Goal: Information Seeking & Learning: Get advice/opinions

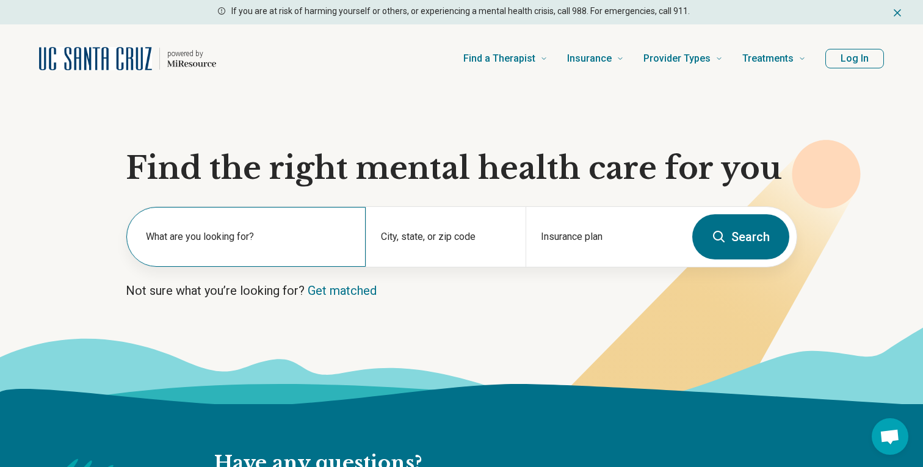
click at [300, 246] on input "text" at bounding box center [248, 246] width 205 height 15
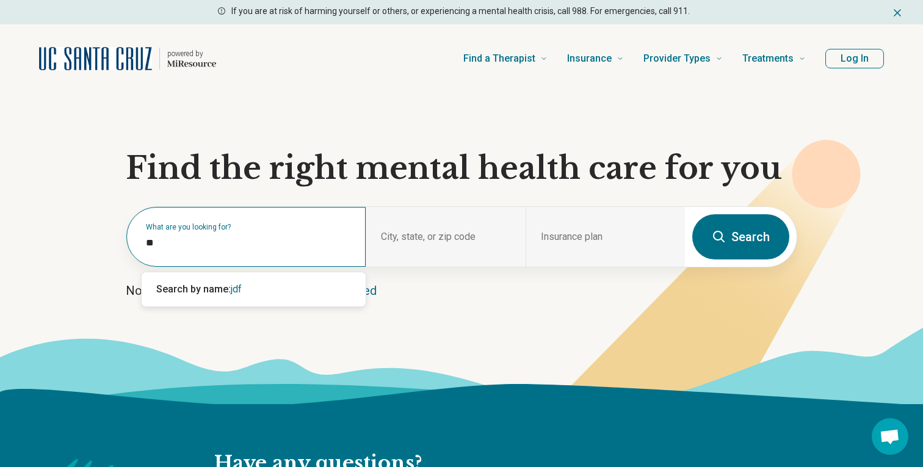
type input "*"
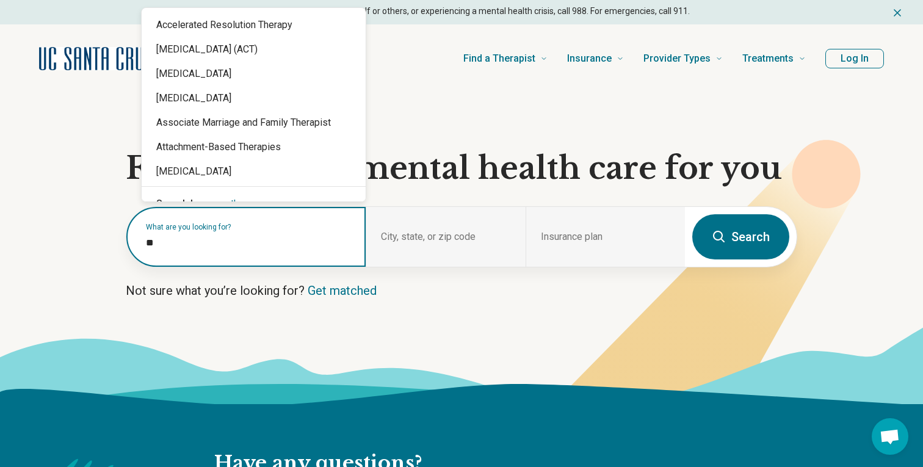
type input "*"
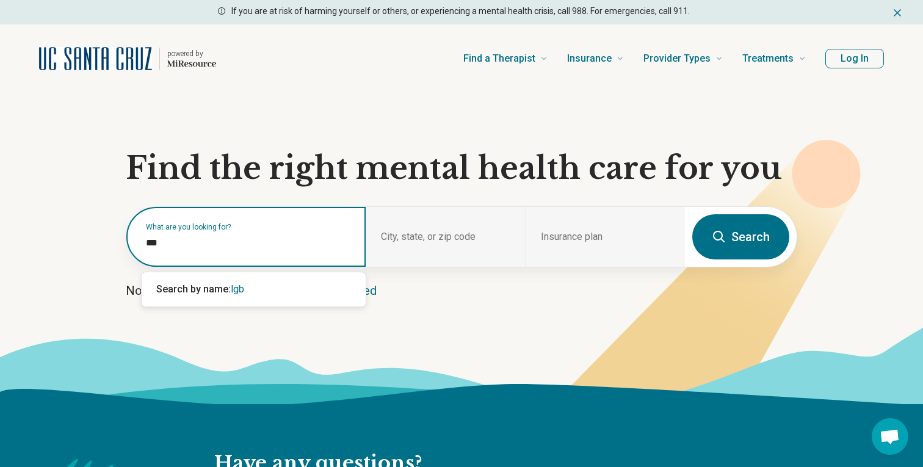
type input "****"
click at [266, 287] on div "Search by name: [DEMOGRAPHIC_DATA]" at bounding box center [254, 289] width 224 height 24
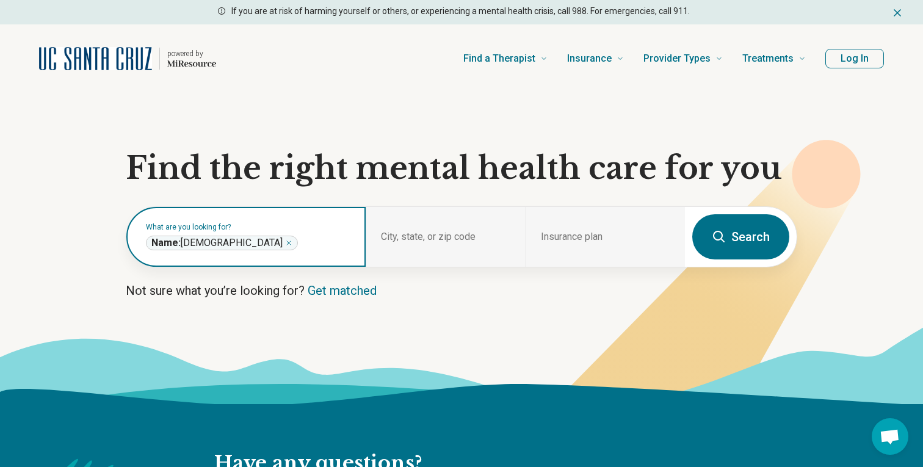
click at [285, 243] on icon "Remove" at bounding box center [288, 242] width 7 height 7
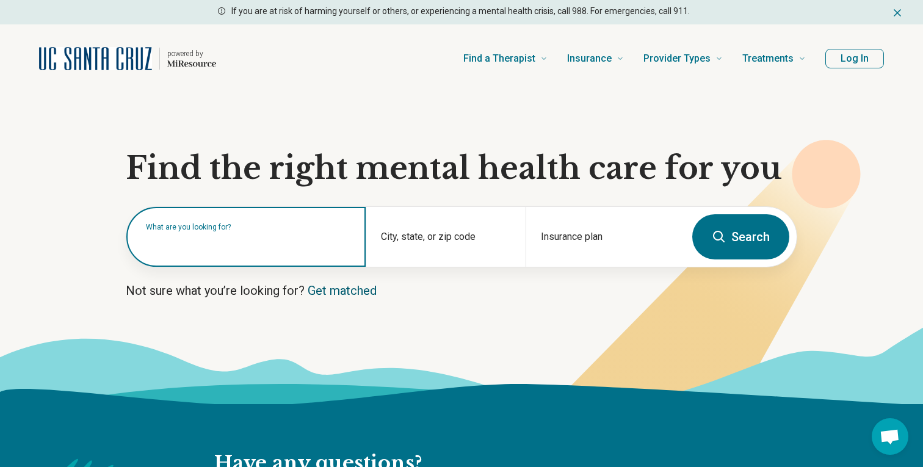
click at [360, 292] on link "Get matched" at bounding box center [342, 290] width 69 height 15
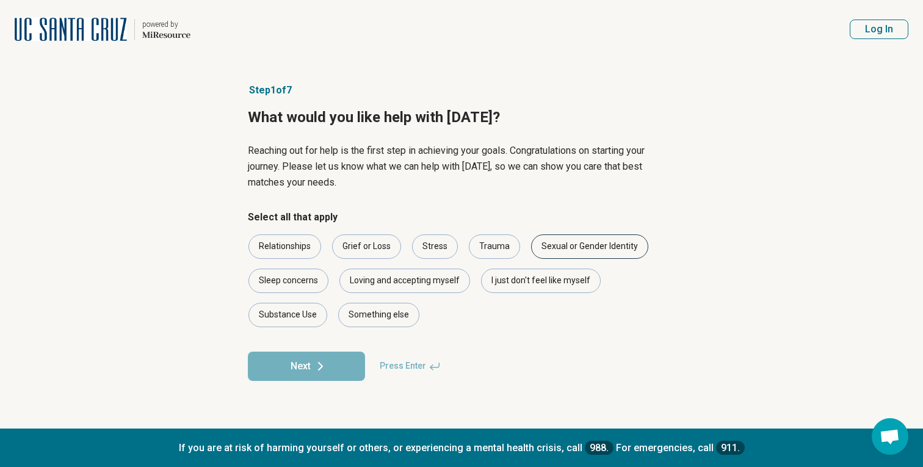
click at [607, 248] on div "Sexual or Gender Identity" at bounding box center [589, 246] width 117 height 24
click at [441, 247] on div "Stress" at bounding box center [435, 246] width 46 height 24
click at [347, 370] on button "Next" at bounding box center [306, 366] width 117 height 29
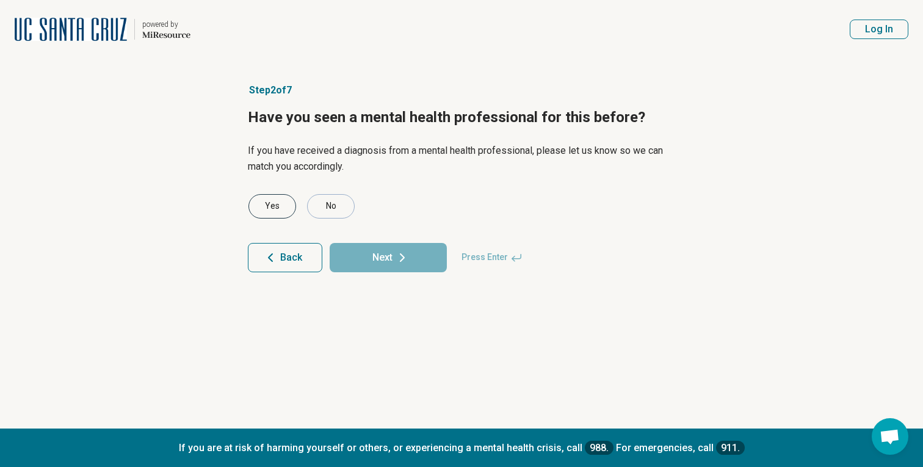
click at [276, 214] on div "Yes" at bounding box center [272, 206] width 48 height 24
click at [367, 257] on button "Next" at bounding box center [388, 257] width 117 height 29
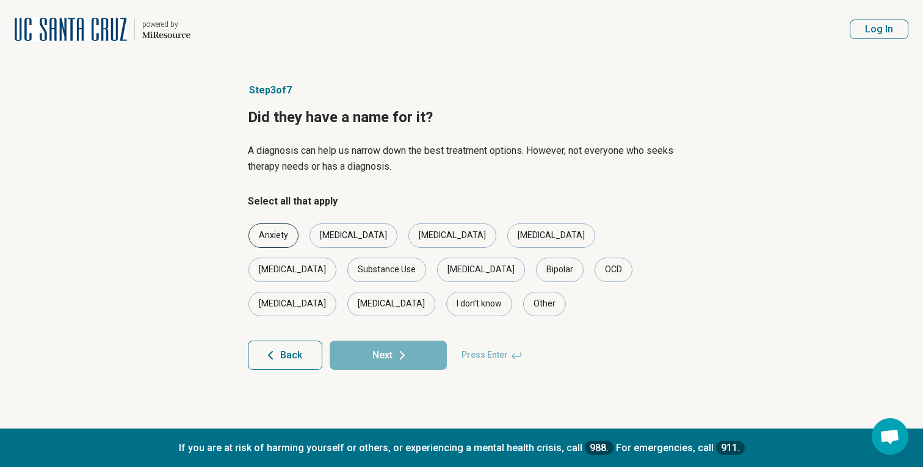
click at [286, 234] on div "Anxiety" at bounding box center [273, 235] width 50 height 24
click at [398, 348] on icon at bounding box center [402, 355] width 15 height 15
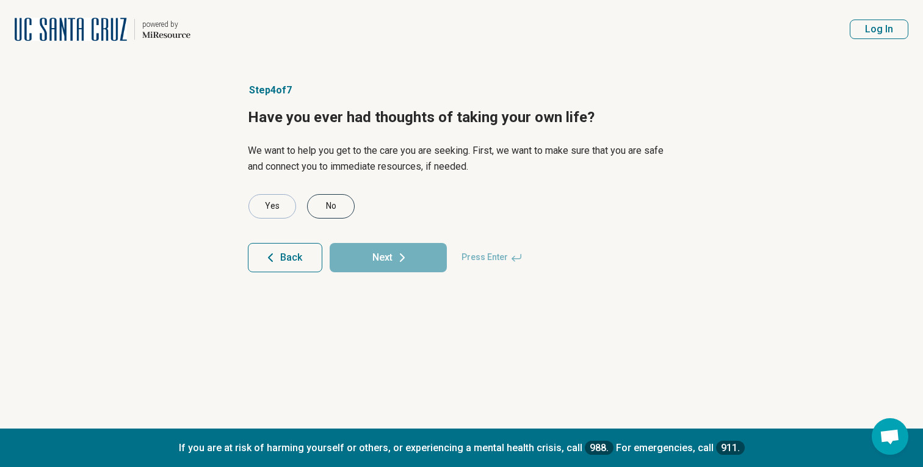
click at [339, 209] on div "No" at bounding box center [331, 206] width 48 height 24
click at [370, 258] on button "Next" at bounding box center [388, 257] width 117 height 29
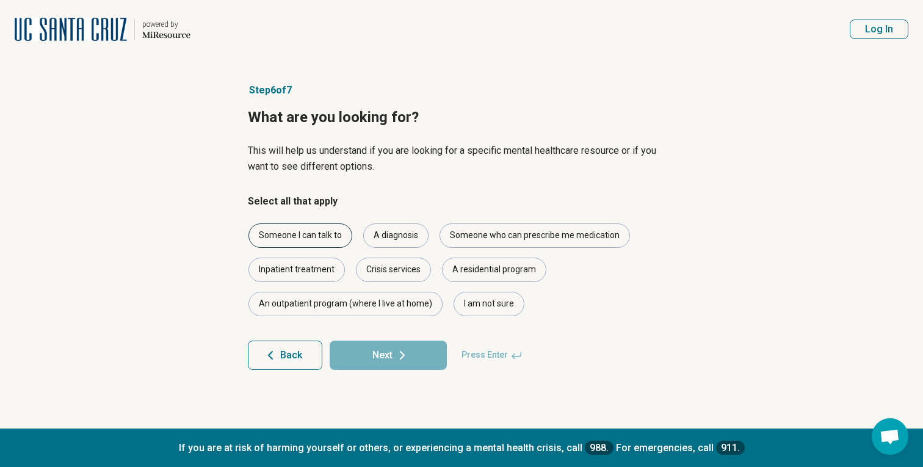
click at [343, 237] on div "Someone I can talk to" at bounding box center [300, 235] width 104 height 24
click at [416, 349] on button "Next" at bounding box center [388, 355] width 117 height 29
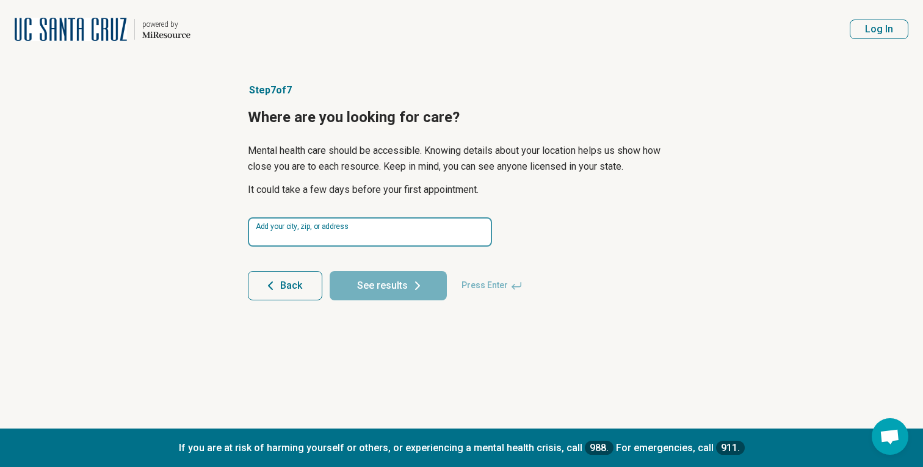
click at [409, 236] on input at bounding box center [370, 231] width 244 height 29
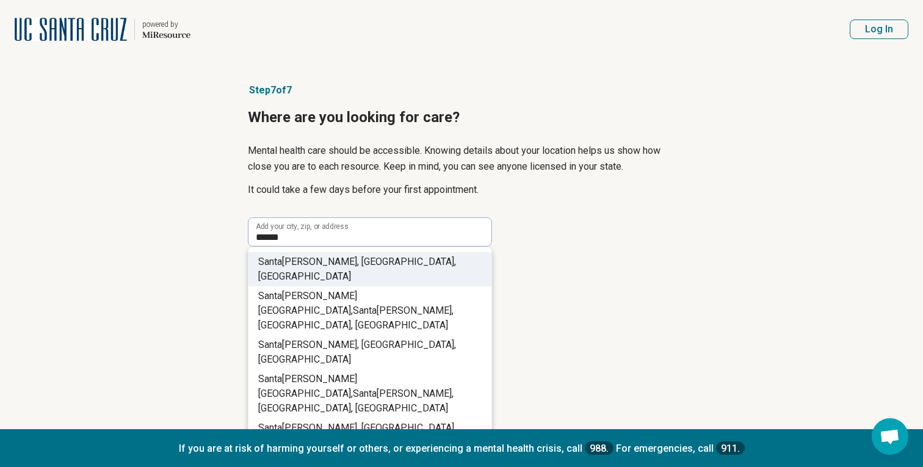
click at [408, 255] on li "[GEOGRAPHIC_DATA], [GEOGRAPHIC_DATA], [GEOGRAPHIC_DATA]" at bounding box center [369, 269] width 243 height 34
type input "**********"
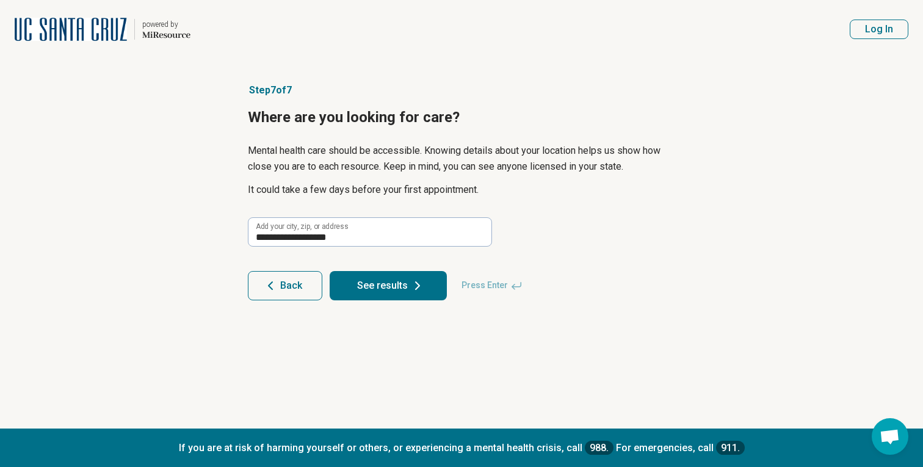
click at [398, 283] on button "See results" at bounding box center [388, 285] width 117 height 29
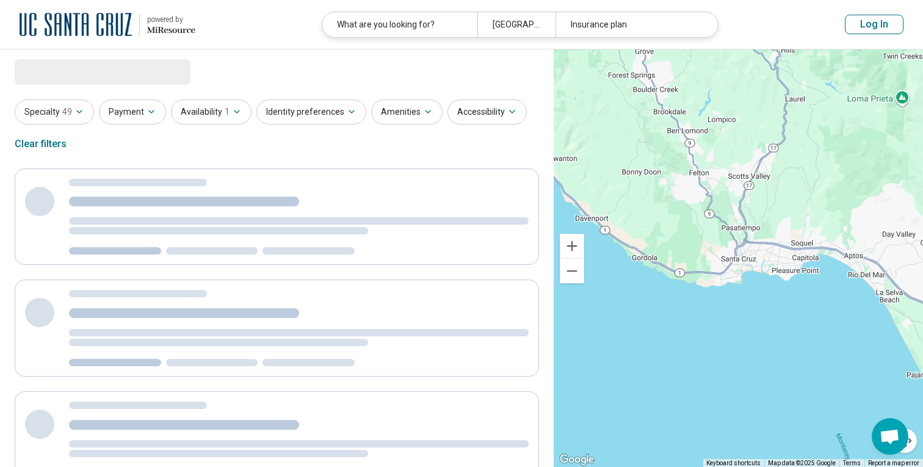
select select "***"
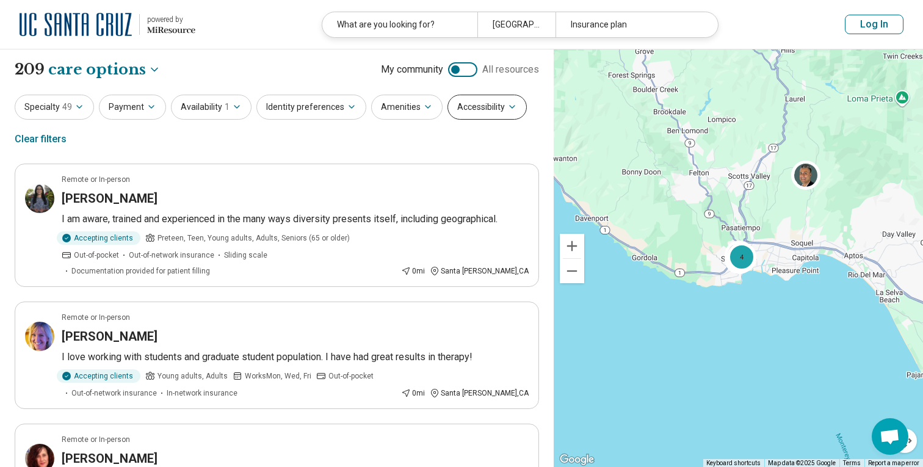
click at [495, 109] on button "Accessibility" at bounding box center [486, 107] width 79 height 25
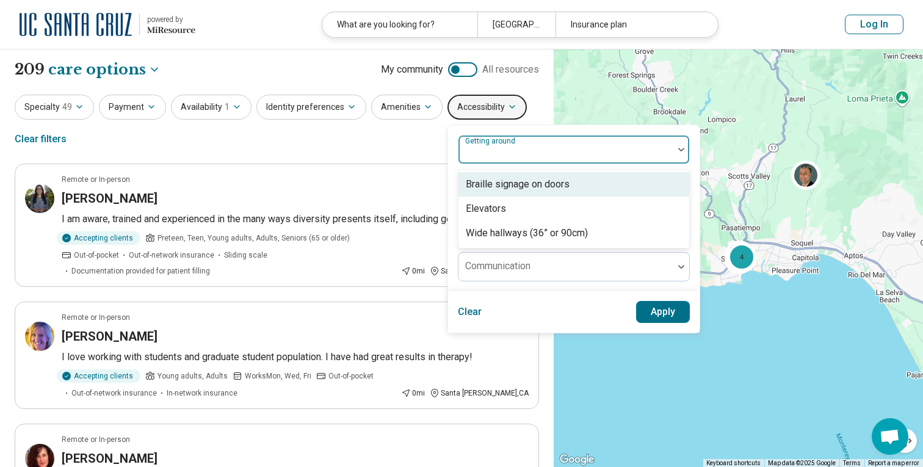
click at [507, 155] on div at bounding box center [565, 154] width 205 height 17
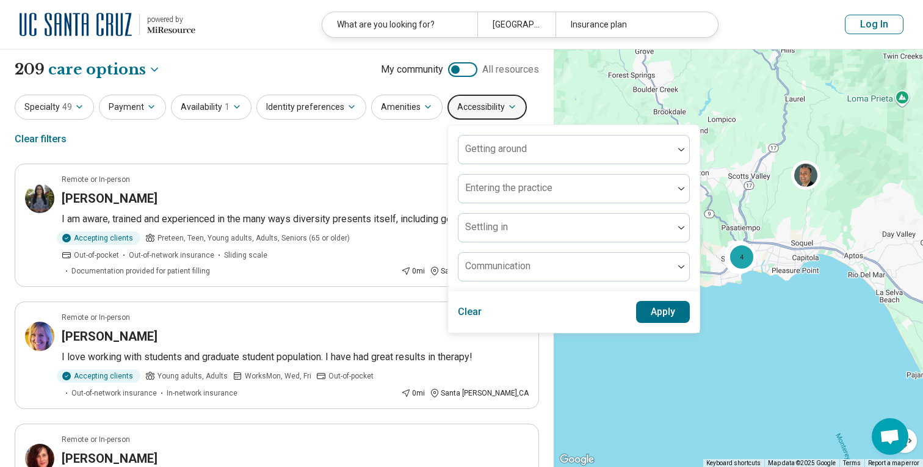
click at [384, 147] on div "Specialty 49 Payment Availability 1 Identity preferences Amenities Accessibilit…" at bounding box center [277, 124] width 524 height 59
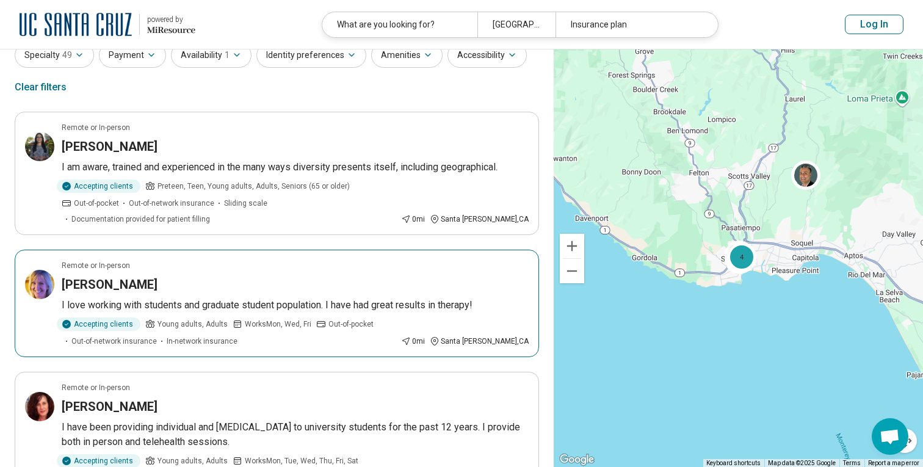
scroll to position [53, 0]
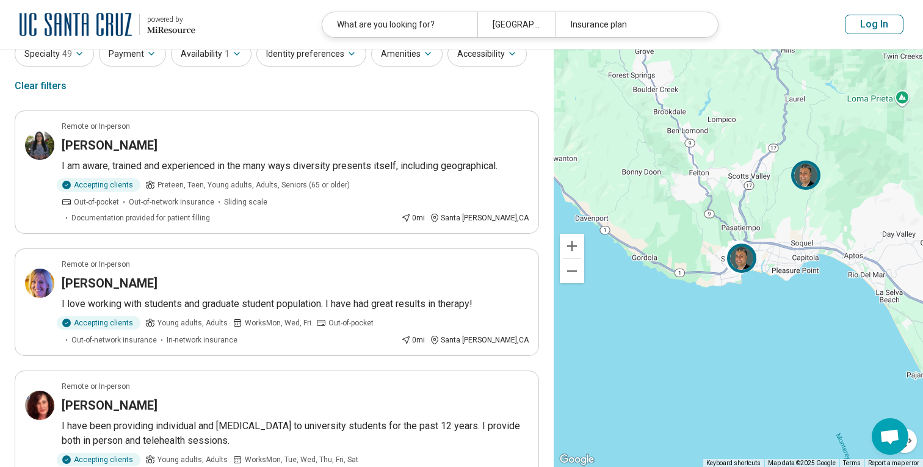
click at [811, 173] on img at bounding box center [805, 174] width 29 height 29
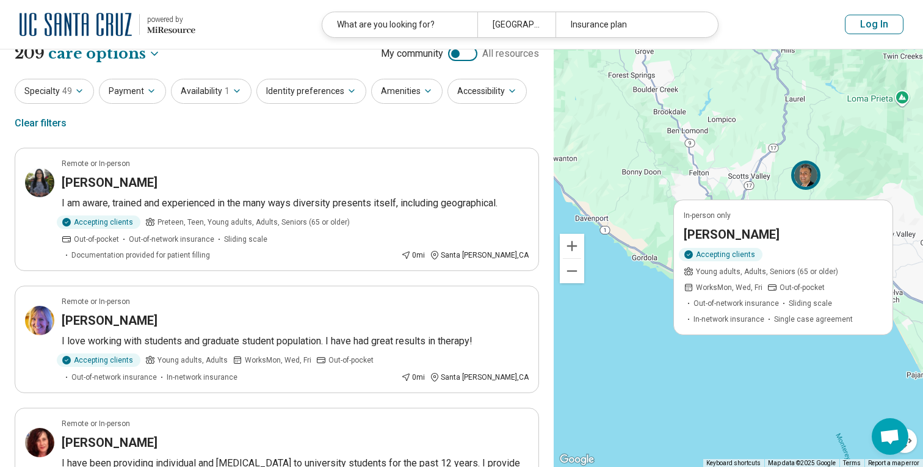
scroll to position [0, 0]
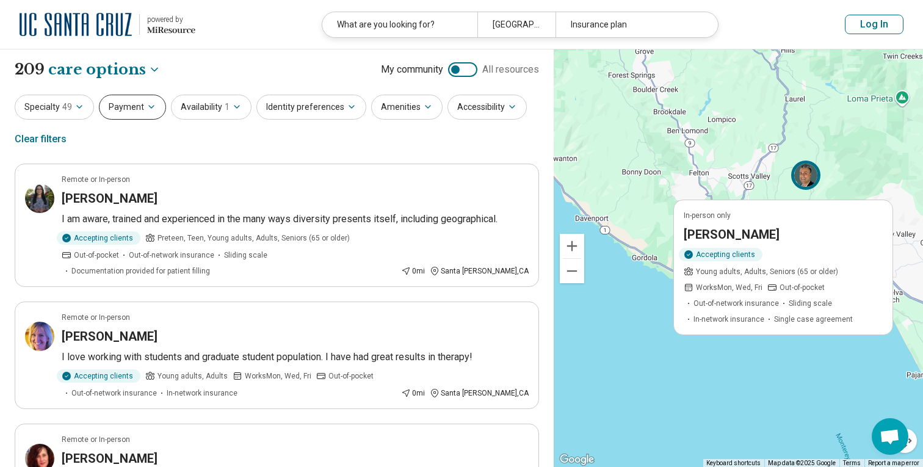
click at [143, 106] on button "Payment" at bounding box center [132, 107] width 67 height 25
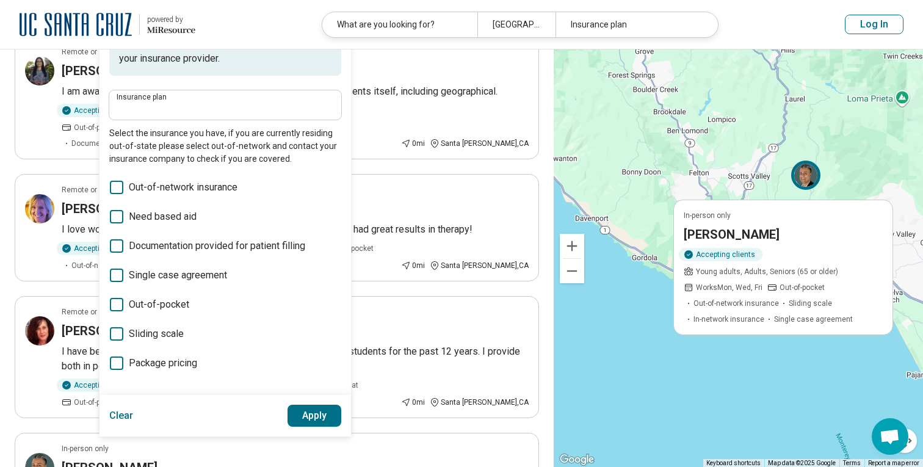
scroll to position [121, 0]
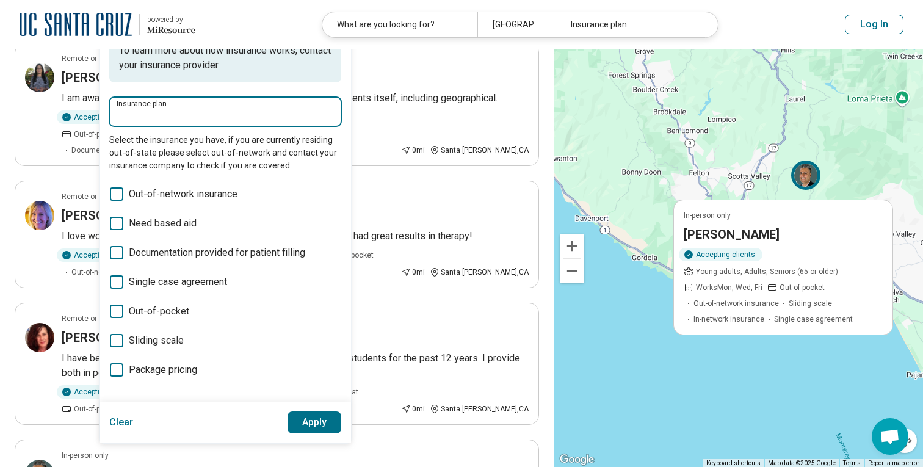
click at [181, 116] on input "Insurance plan" at bounding box center [225, 115] width 217 height 15
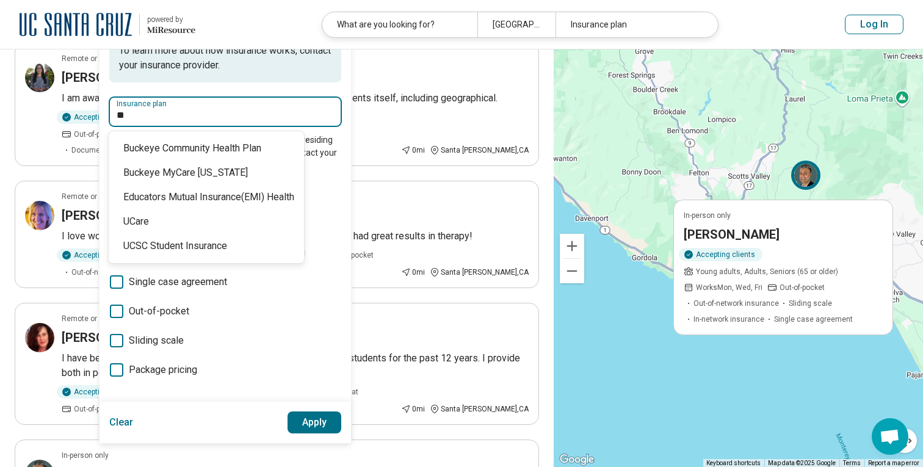
type input "*"
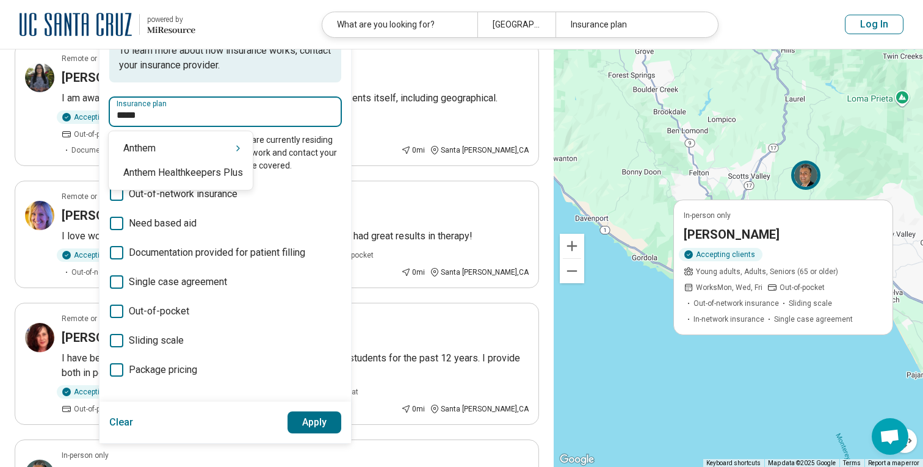
type input "******"
click at [159, 145] on div "Anthem" at bounding box center [181, 148] width 144 height 24
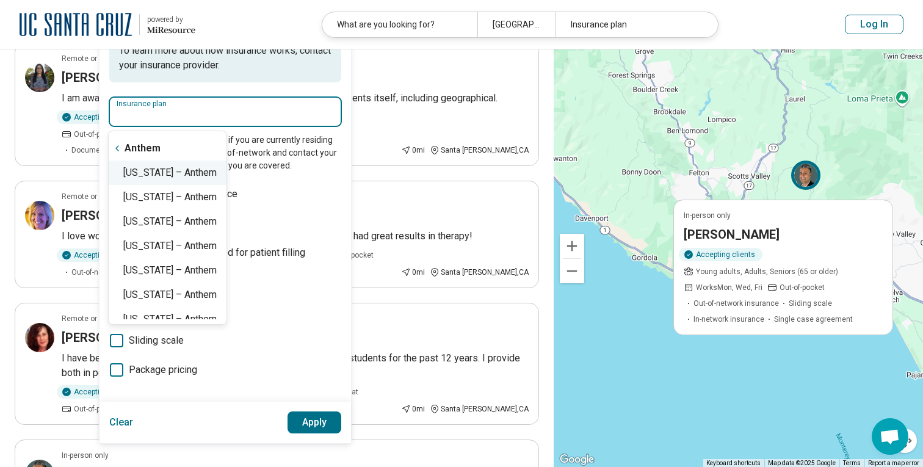
click at [197, 176] on div "[US_STATE] – Anthem" at bounding box center [168, 173] width 118 height 24
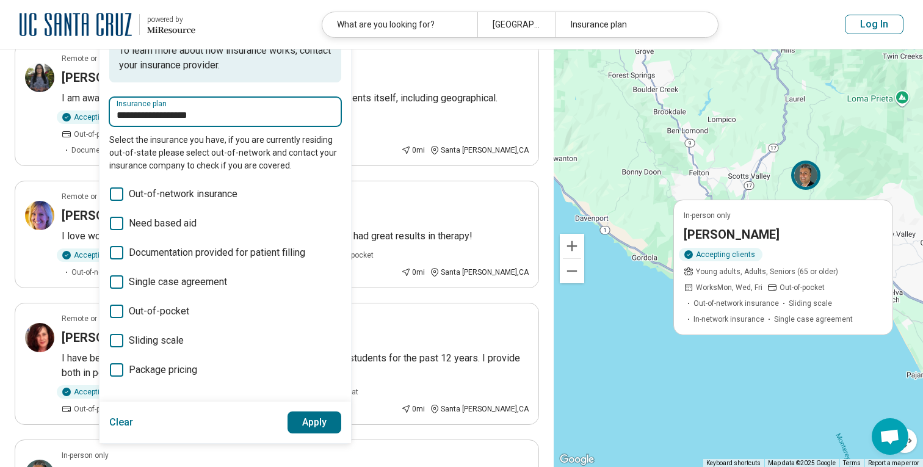
type input "**********"
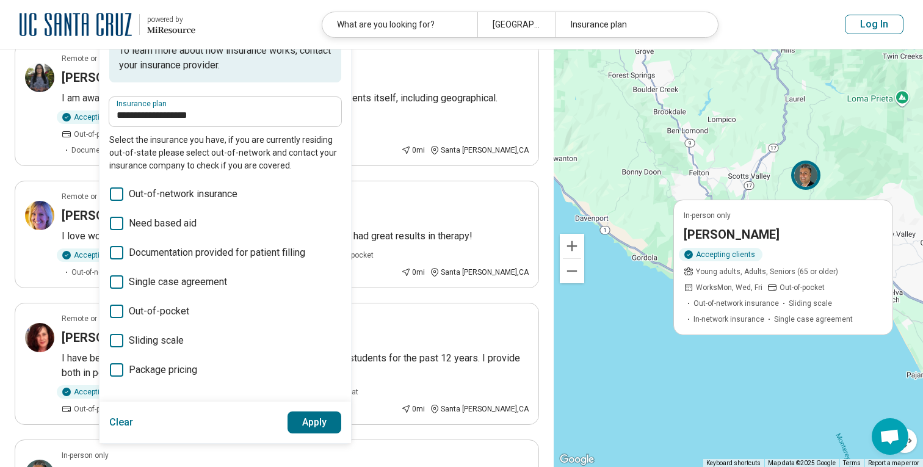
click at [328, 422] on button "Apply" at bounding box center [314, 422] width 54 height 22
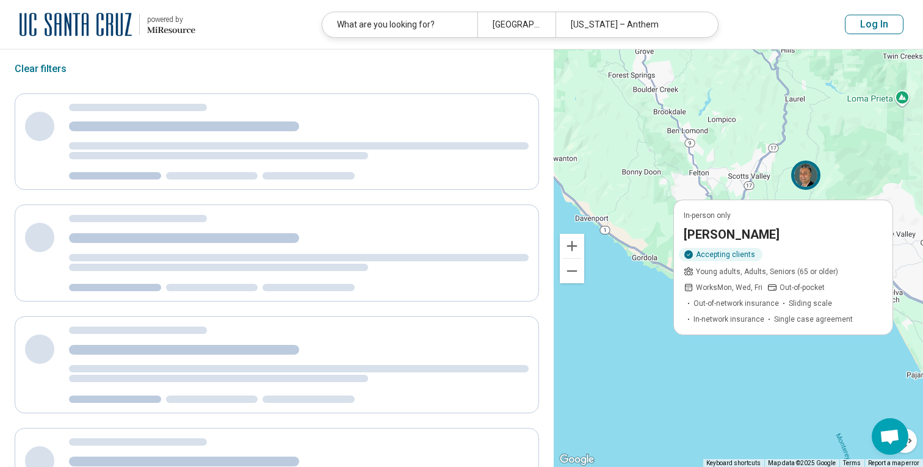
scroll to position [25, 0]
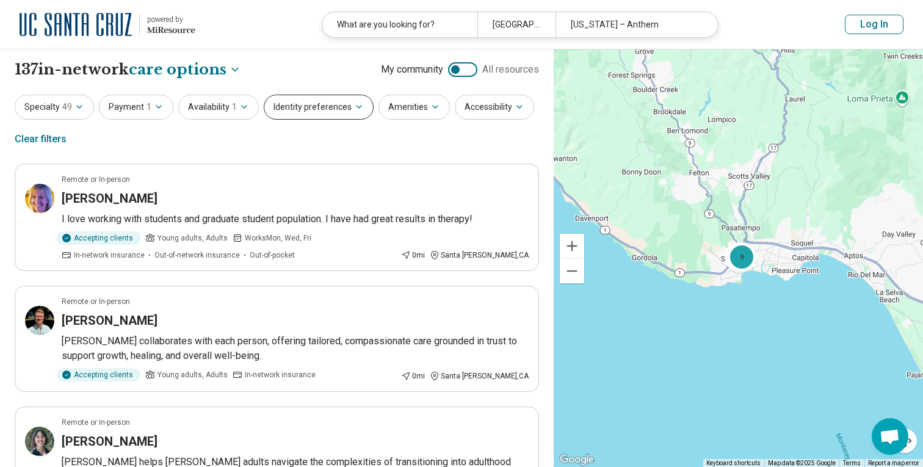
click at [355, 102] on icon "button" at bounding box center [359, 107] width 10 height 10
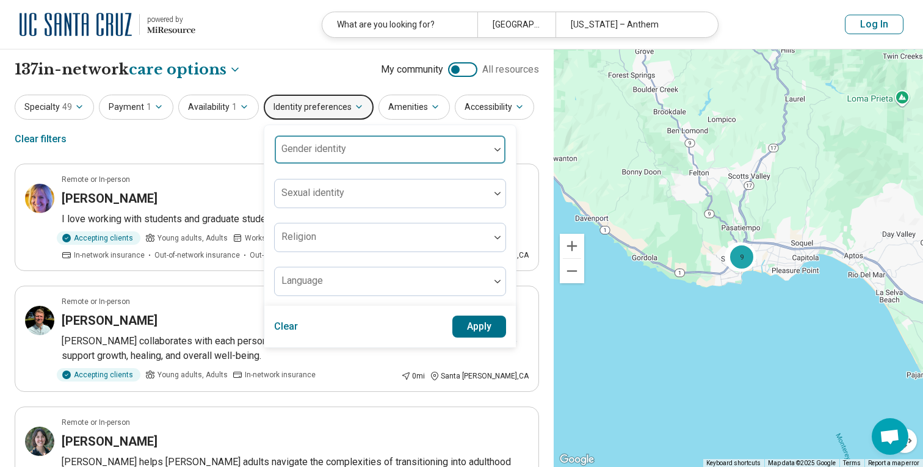
click at [380, 144] on div at bounding box center [382, 149] width 215 height 27
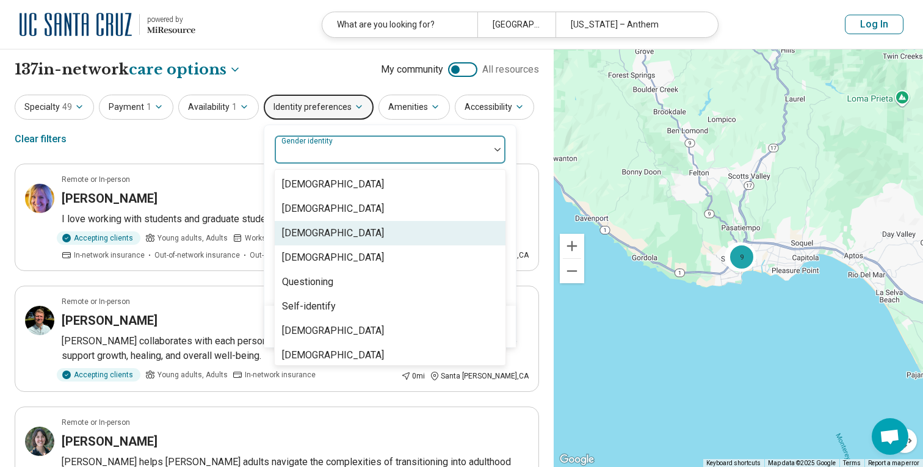
scroll to position [5, 0]
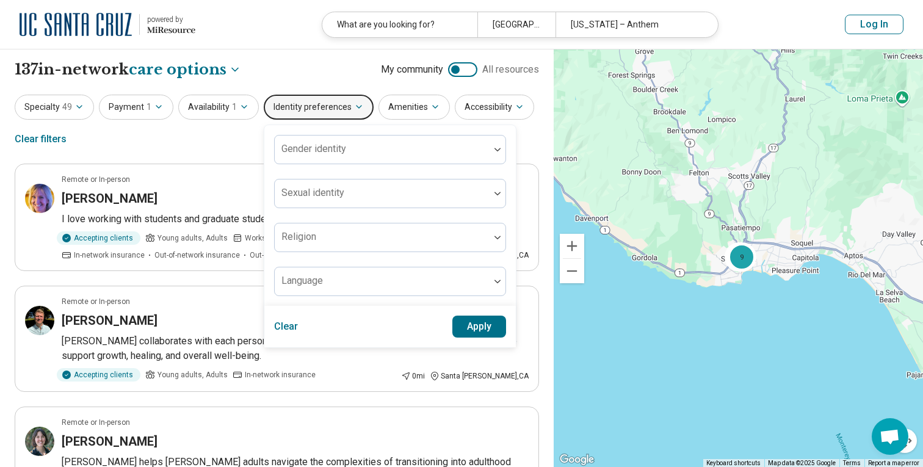
click at [231, 145] on div "Specialty 49 Payment 1 Availability 1 Identity preferences Gender identity Sexu…" at bounding box center [277, 124] width 524 height 59
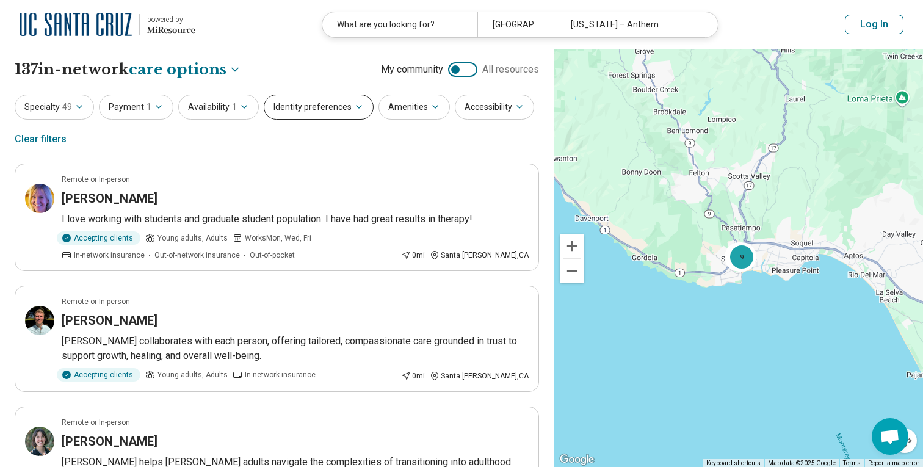
click at [358, 109] on button "Identity preferences" at bounding box center [319, 107] width 110 height 25
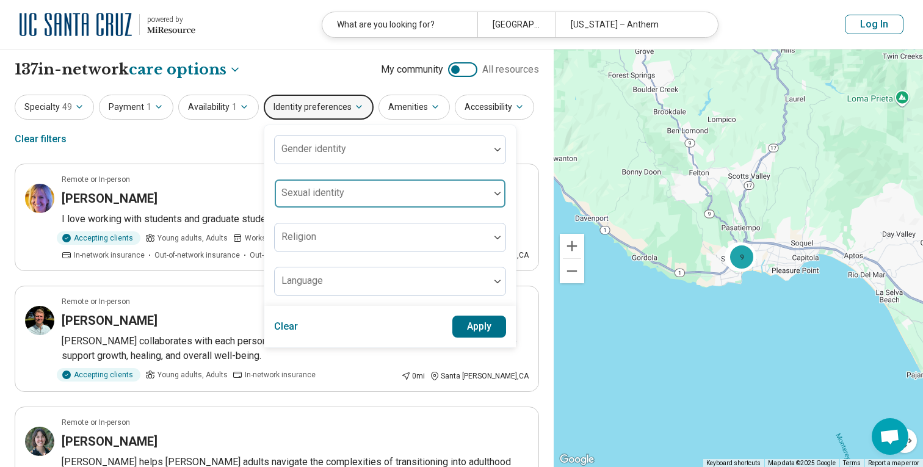
click at [380, 192] on div at bounding box center [382, 198] width 205 height 17
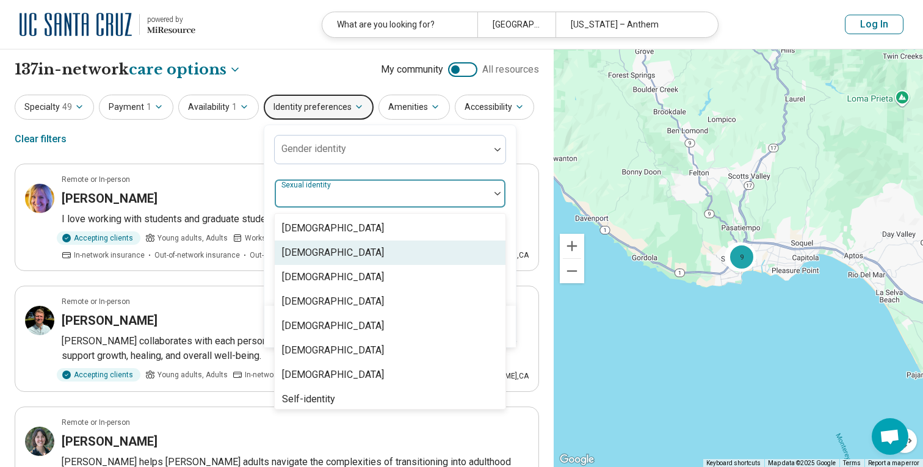
click at [369, 275] on div "[DEMOGRAPHIC_DATA]" at bounding box center [390, 277] width 231 height 24
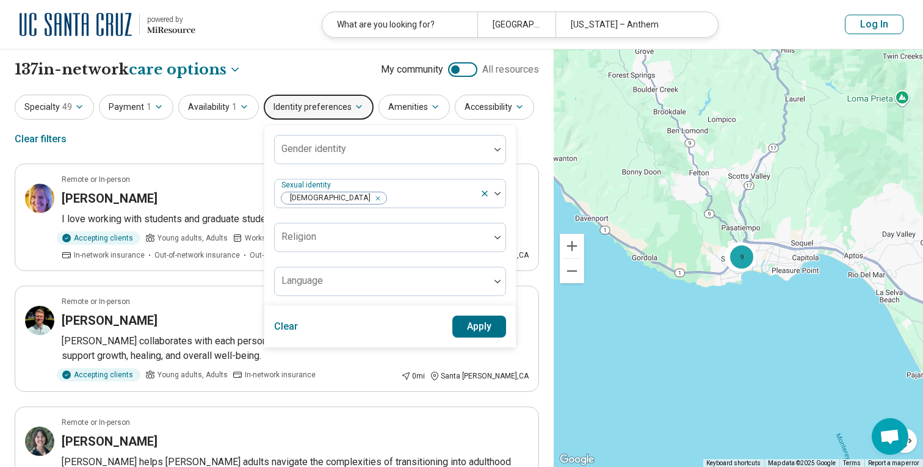
click at [497, 176] on div "Gender identity Sexual identity [DEMOGRAPHIC_DATA] Religion Language" at bounding box center [390, 215] width 232 height 161
click at [480, 326] on button "Apply" at bounding box center [479, 327] width 54 height 22
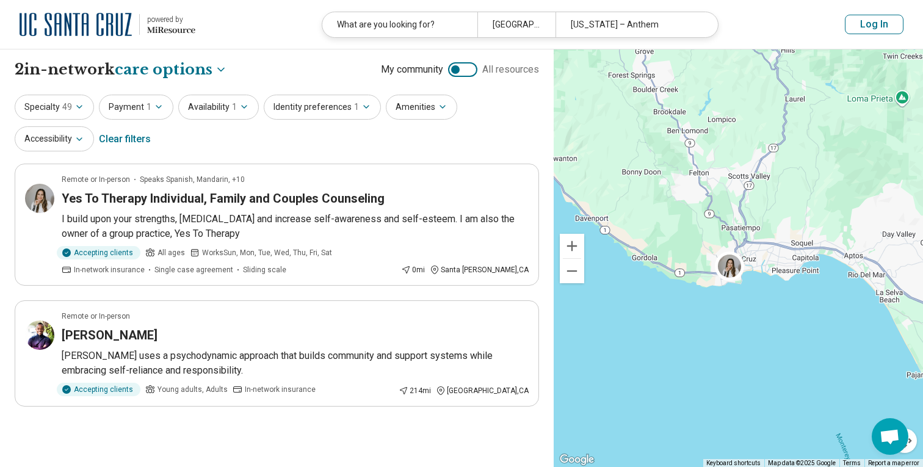
click at [460, 67] on div at bounding box center [462, 69] width 29 height 15
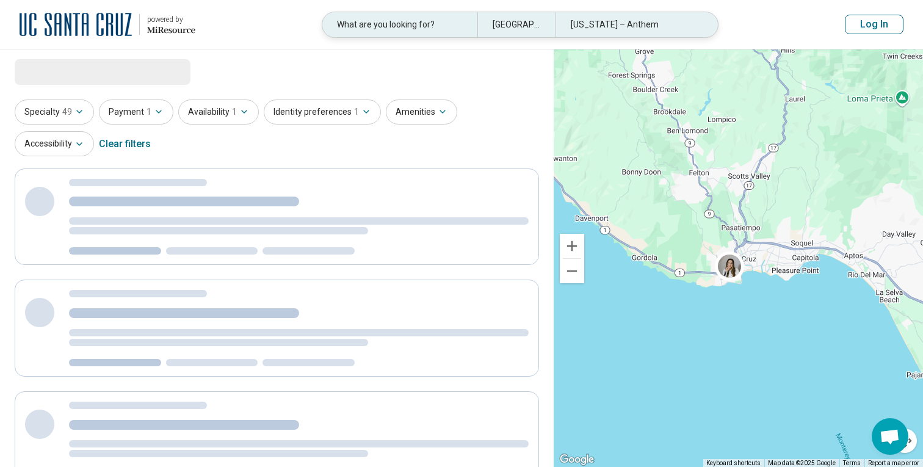
click at [496, 20] on div "[GEOGRAPHIC_DATA], [GEOGRAPHIC_DATA], [GEOGRAPHIC_DATA]" at bounding box center [516, 24] width 78 height 25
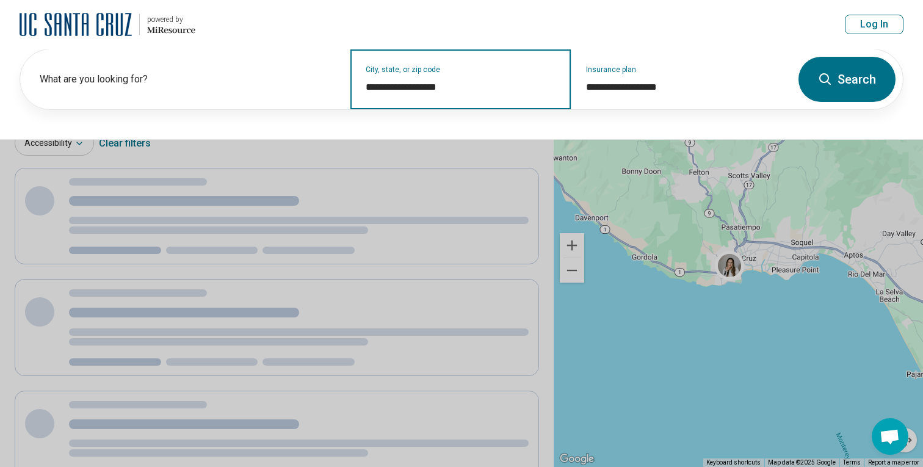
click at [469, 88] on input "**********" at bounding box center [461, 87] width 190 height 15
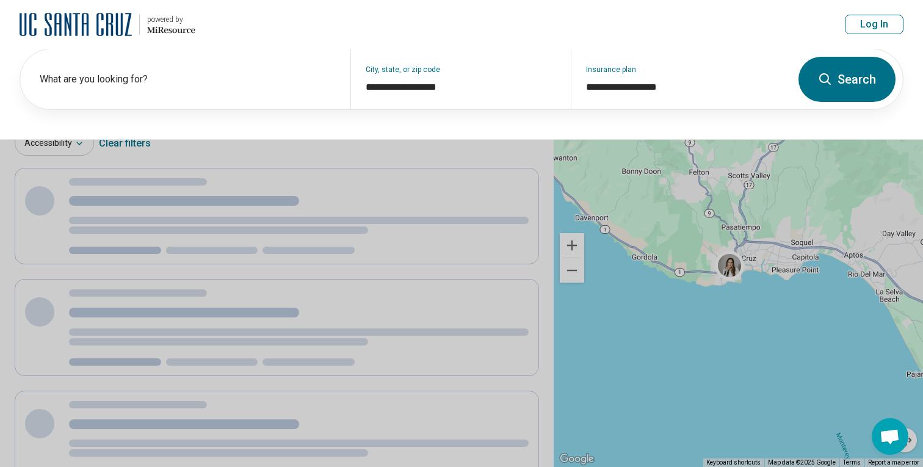
click at [839, 87] on button "Search" at bounding box center [846, 79] width 97 height 45
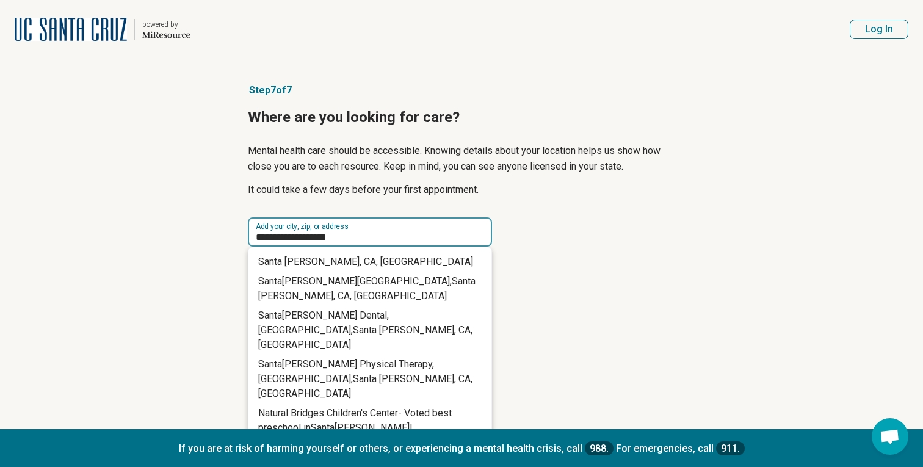
click at [358, 234] on input "**********" at bounding box center [370, 231] width 244 height 29
drag, startPoint x: 358, startPoint y: 234, endPoint x: 231, endPoint y: 234, distance: 126.9
click at [231, 234] on article "**********" at bounding box center [461, 305] width 466 height 492
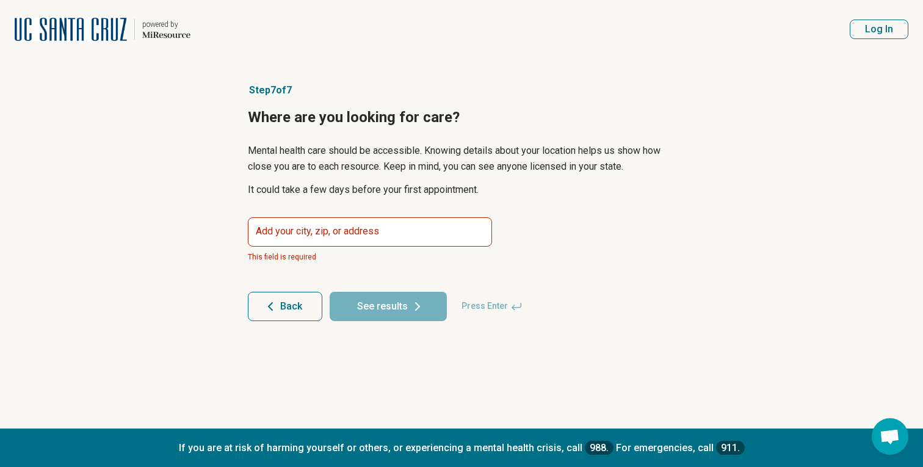
click at [584, 247] on form "Add your city, zip, or address Address This field is required Add your city, zi…" at bounding box center [461, 269] width 427 height 104
click at [389, 225] on input at bounding box center [370, 231] width 244 height 29
click at [108, 32] on img at bounding box center [71, 29] width 112 height 29
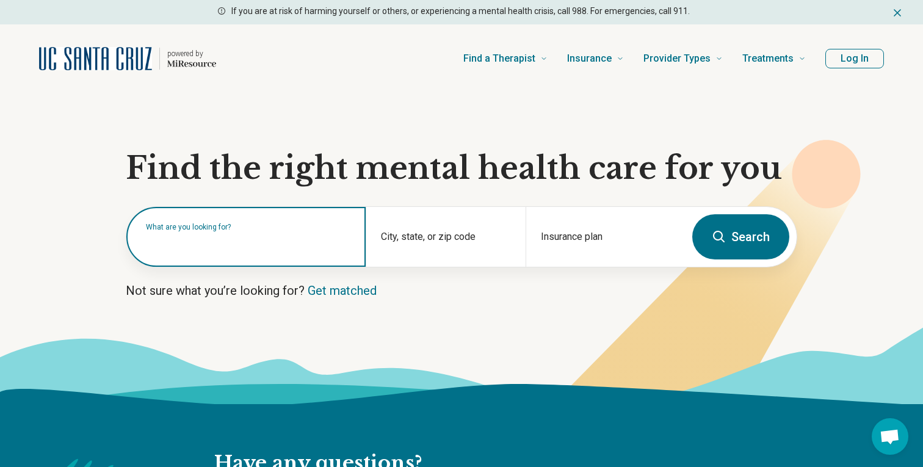
click at [242, 251] on div "What are you looking for?" at bounding box center [245, 237] width 239 height 60
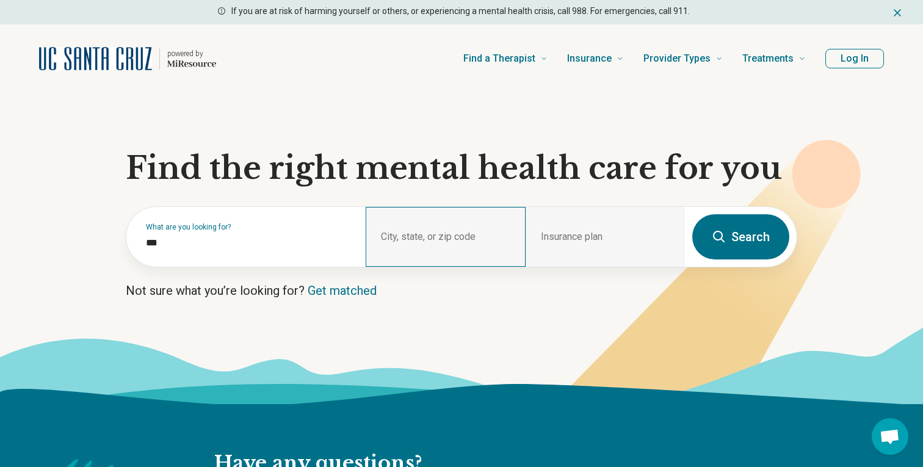
click at [464, 229] on div "City, state, or zip code" at bounding box center [445, 237] width 159 height 60
click at [530, 231] on div "Insurance plan" at bounding box center [604, 237] width 159 height 60
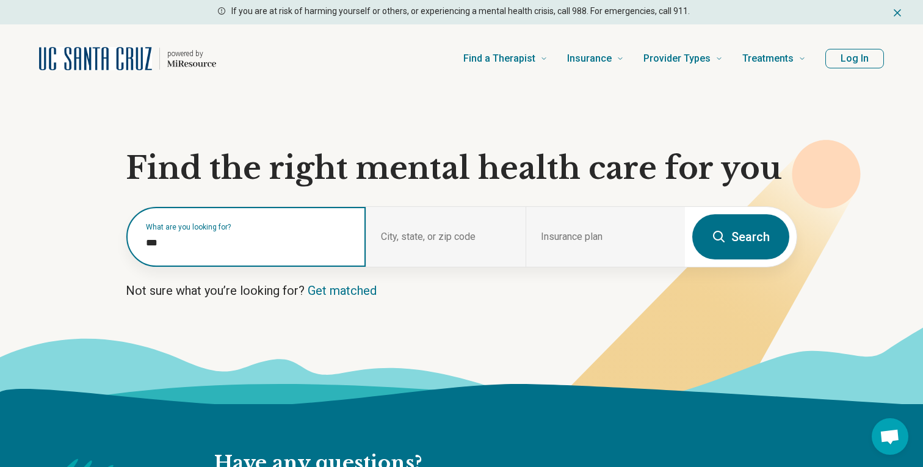
click at [293, 243] on input "***" at bounding box center [248, 243] width 205 height 15
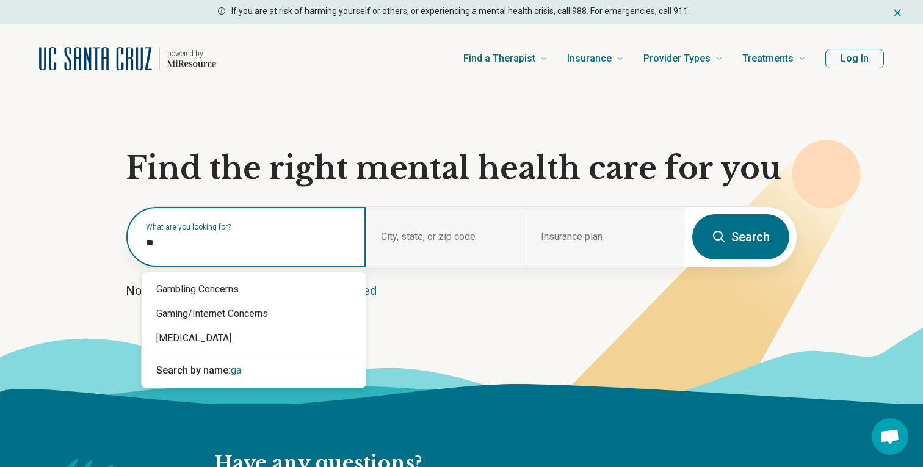
type input "*"
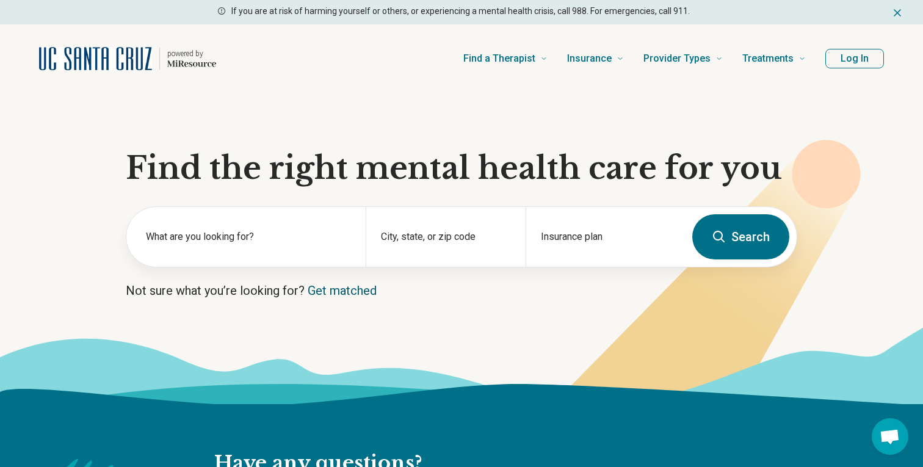
click at [359, 288] on link "Get matched" at bounding box center [342, 290] width 69 height 15
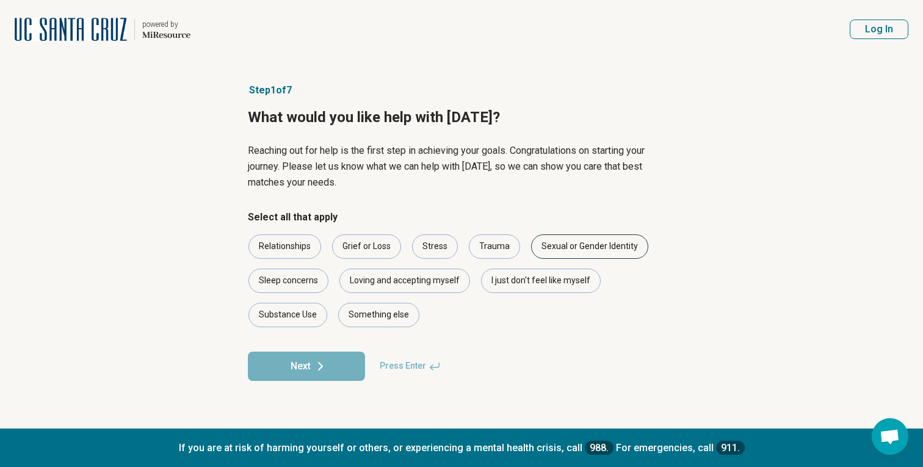
click at [562, 243] on div "Sexual or Gender Identity" at bounding box center [589, 246] width 117 height 24
click at [436, 255] on div "Stress" at bounding box center [435, 246] width 46 height 24
click at [338, 359] on button "Next" at bounding box center [306, 366] width 117 height 29
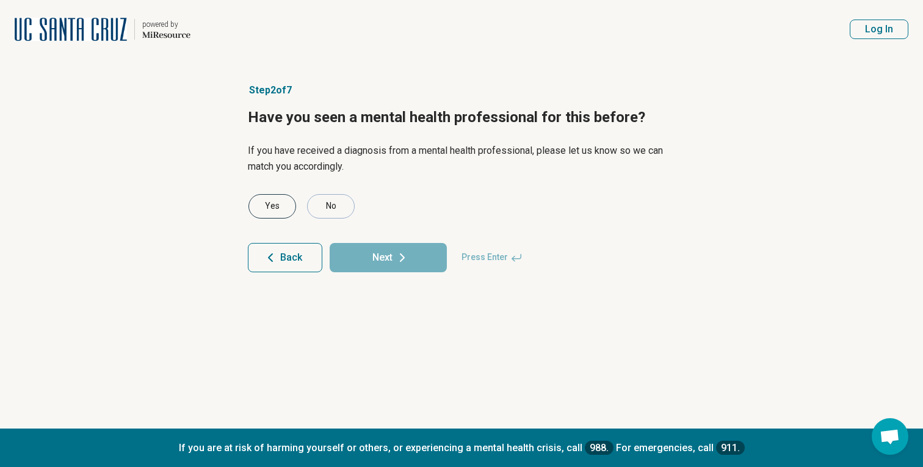
click at [279, 204] on div "Yes" at bounding box center [272, 206] width 48 height 24
click at [385, 245] on button "Next" at bounding box center [388, 257] width 117 height 29
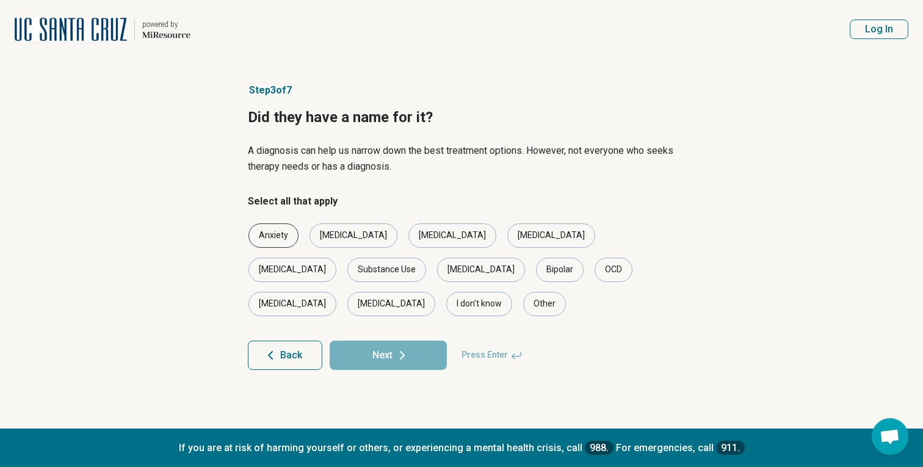
click at [292, 233] on div "Anxiety" at bounding box center [273, 235] width 50 height 24
click at [403, 352] on icon at bounding box center [402, 355] width 4 height 7
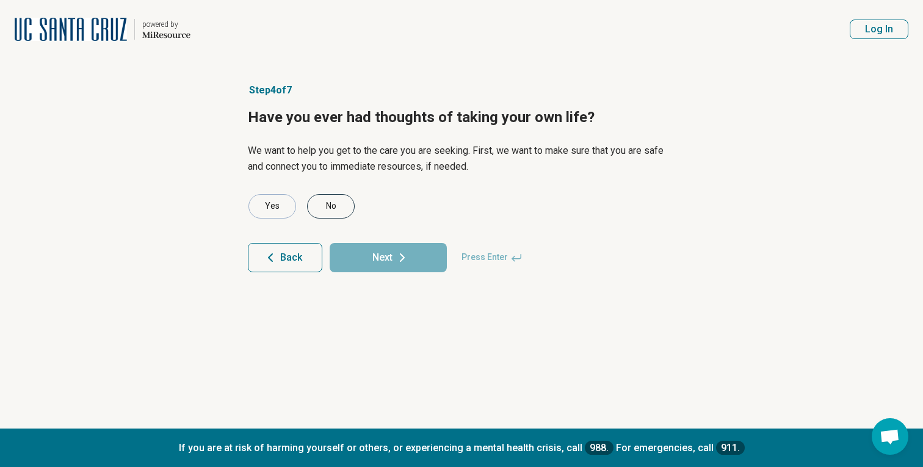
click at [329, 195] on div "No" at bounding box center [331, 206] width 48 height 24
click at [380, 276] on article "Step 4 of 7 Have you ever had thoughts of taking your own life? We want to help…" at bounding box center [461, 244] width 466 height 370
click at [380, 271] on button "Next" at bounding box center [388, 257] width 117 height 29
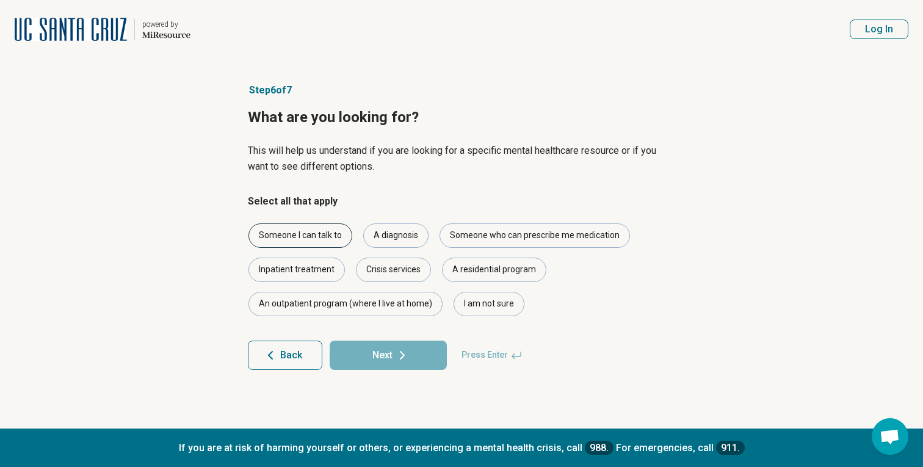
click at [346, 240] on div "Someone I can talk to" at bounding box center [300, 235] width 104 height 24
click at [402, 348] on icon at bounding box center [402, 355] width 15 height 15
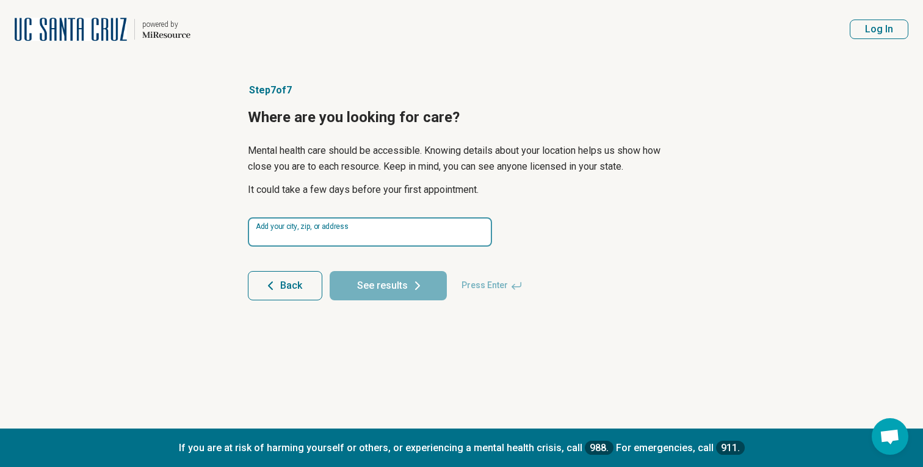
click at [406, 235] on input at bounding box center [370, 231] width 244 height 29
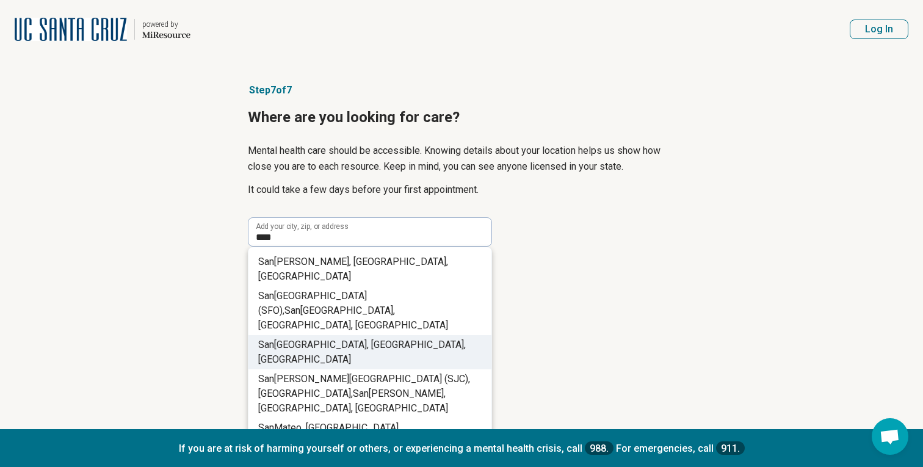
drag, startPoint x: 395, startPoint y: 363, endPoint x: 399, endPoint y: 314, distance: 49.5
click at [399, 314] on ul "[GEOGRAPHIC_DATA], [GEOGRAPHIC_DATA], [GEOGRAPHIC_DATA] [GEOGRAPHIC_DATA] ([GEO…" at bounding box center [369, 352] width 243 height 210
click at [399, 335] on li "[GEOGRAPHIC_DATA], [GEOGRAPHIC_DATA], [GEOGRAPHIC_DATA]" at bounding box center [369, 352] width 243 height 34
type input "**********"
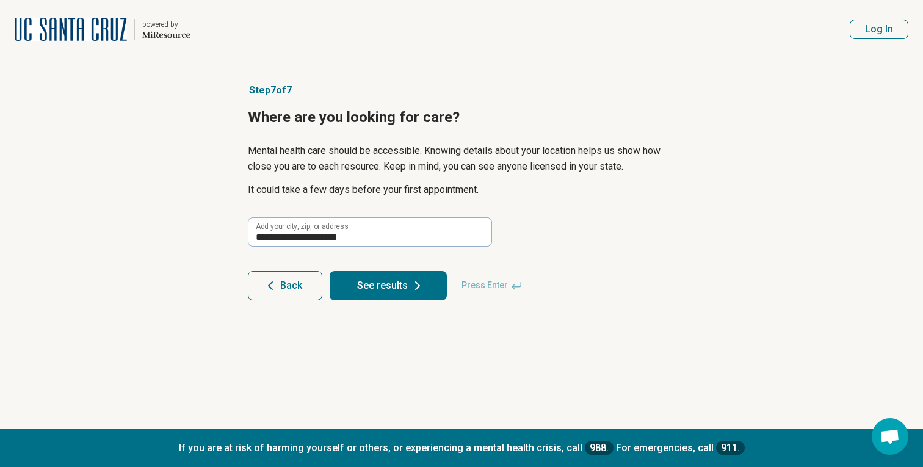
click at [393, 280] on button "See results" at bounding box center [388, 285] width 117 height 29
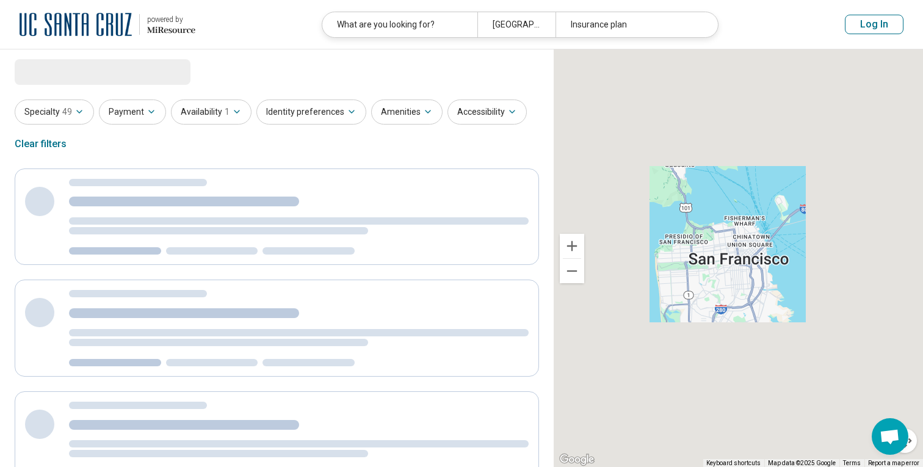
select select "***"
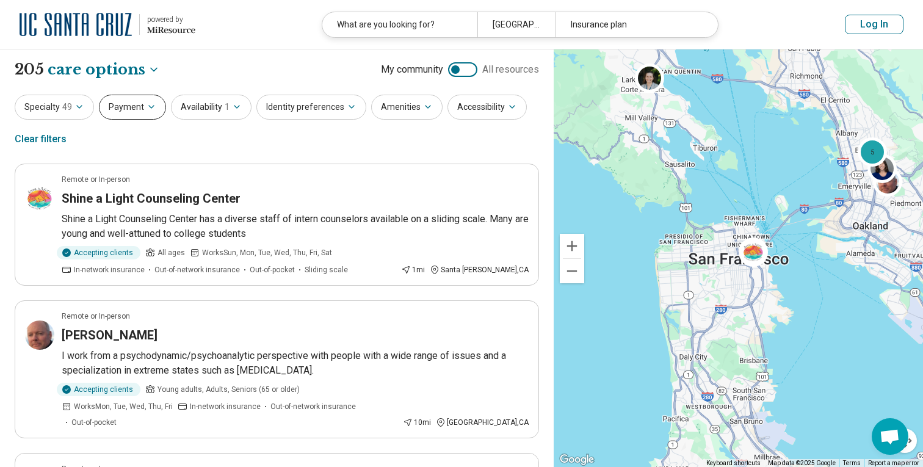
click at [137, 106] on button "Payment" at bounding box center [132, 107] width 67 height 25
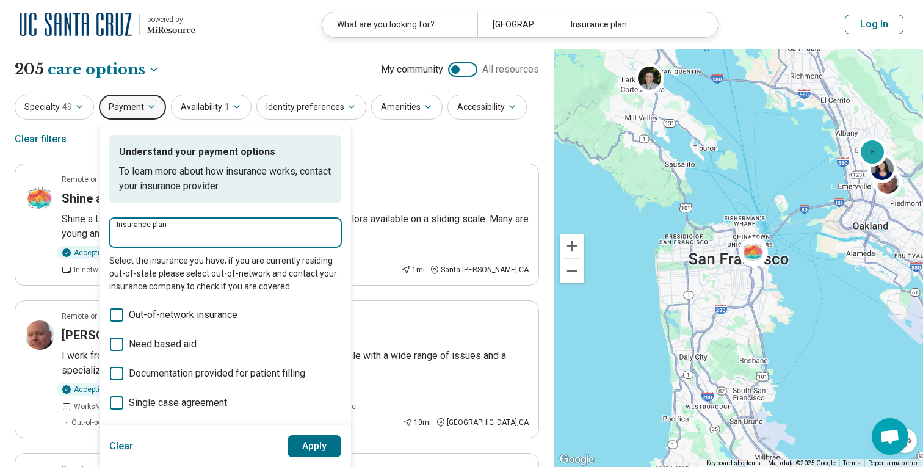
click at [171, 233] on input "Insurance plan" at bounding box center [225, 236] width 217 height 15
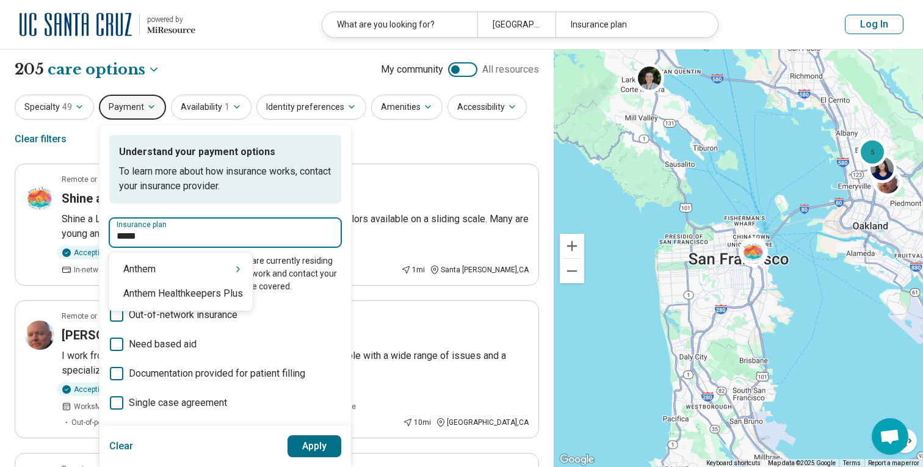
type input "******"
click at [231, 270] on div "Anthem" at bounding box center [181, 269] width 144 height 24
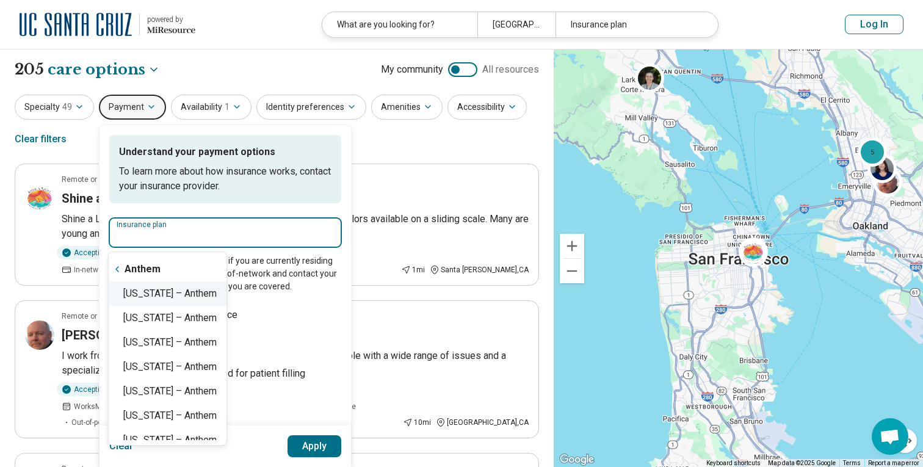
click at [204, 300] on div "[US_STATE] – Anthem" at bounding box center [168, 293] width 118 height 24
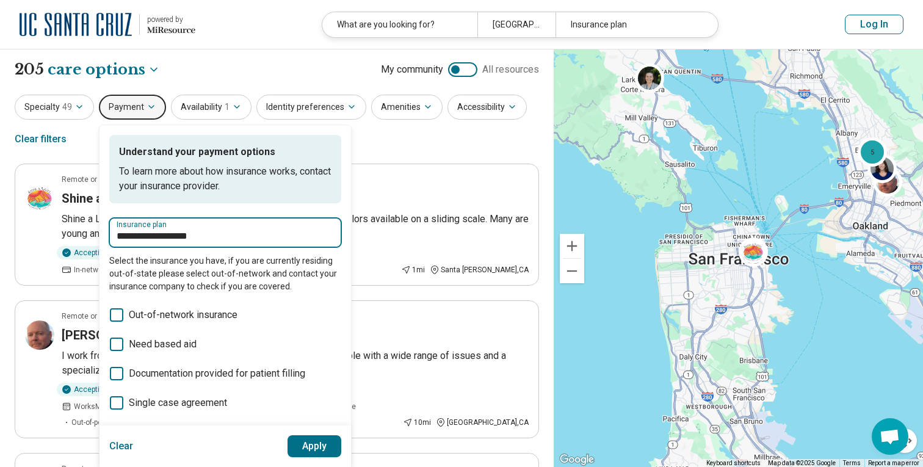
type input "**********"
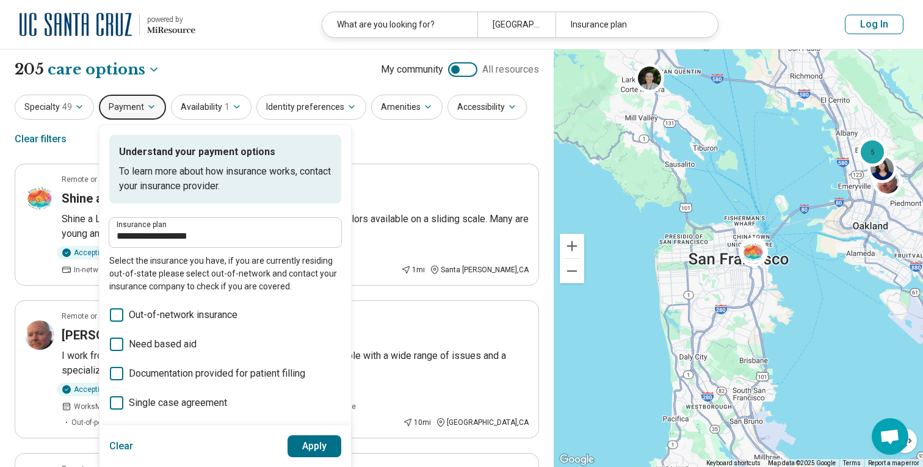
click at [302, 440] on button "Apply" at bounding box center [314, 446] width 54 height 22
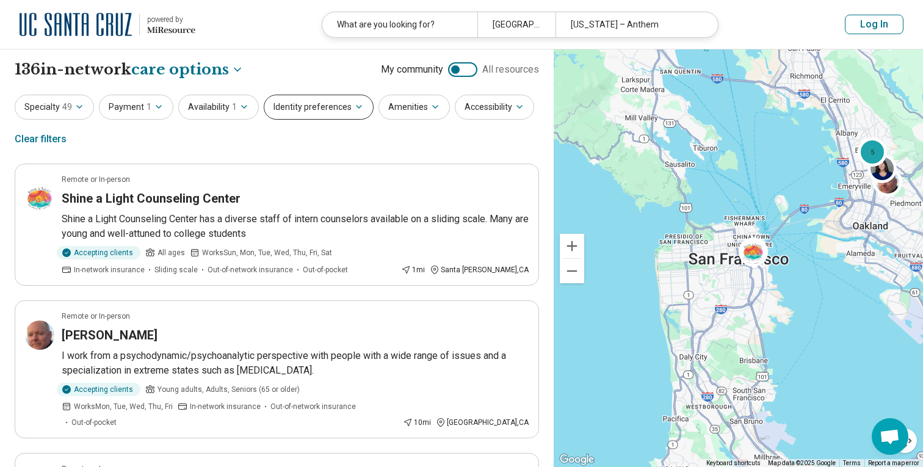
click at [337, 107] on button "Identity preferences" at bounding box center [319, 107] width 110 height 25
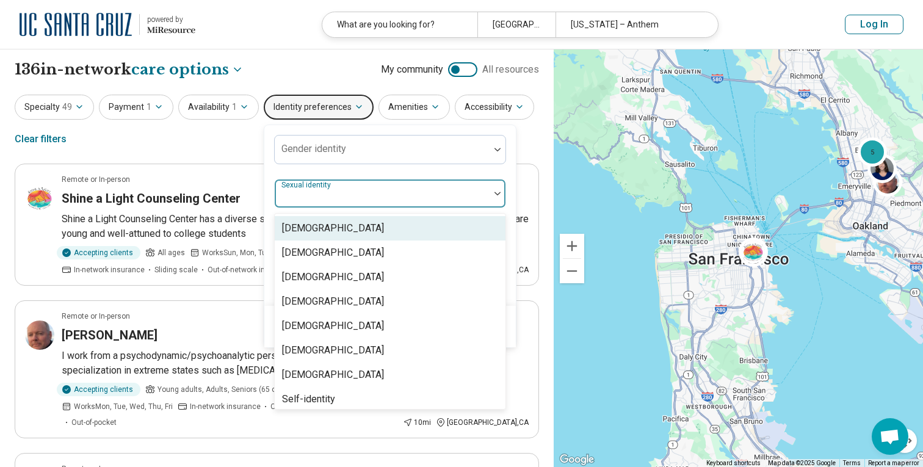
click at [350, 192] on div at bounding box center [382, 198] width 205 height 17
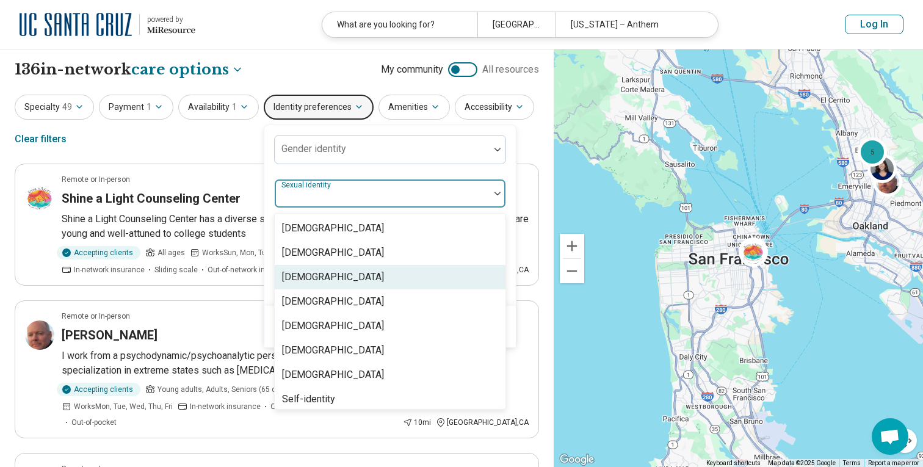
click at [353, 274] on div "[DEMOGRAPHIC_DATA]" at bounding box center [390, 277] width 231 height 24
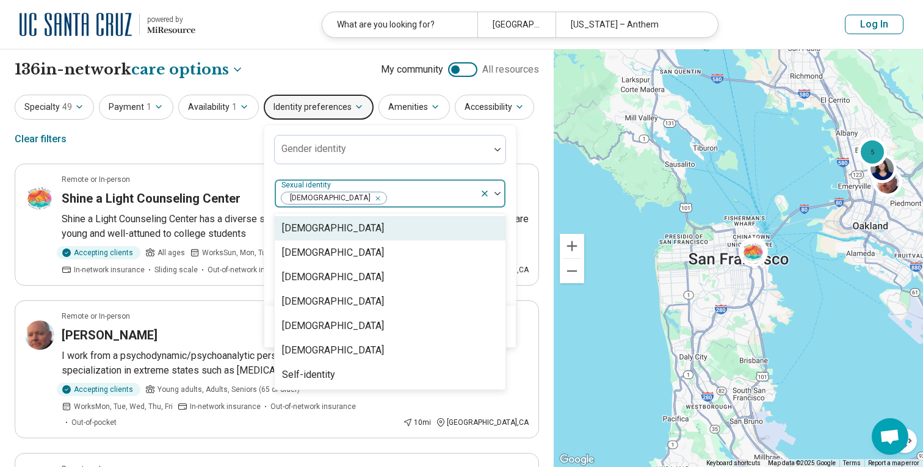
click at [464, 170] on div "Gender identity option [DEMOGRAPHIC_DATA], selected. [DEMOGRAPHIC_DATA], 1 of 7…" at bounding box center [390, 215] width 232 height 161
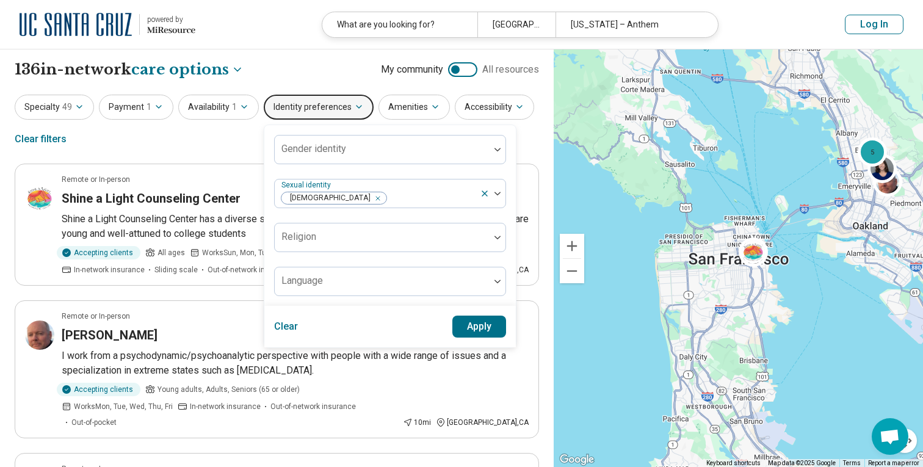
click at [468, 327] on button "Apply" at bounding box center [479, 327] width 54 height 22
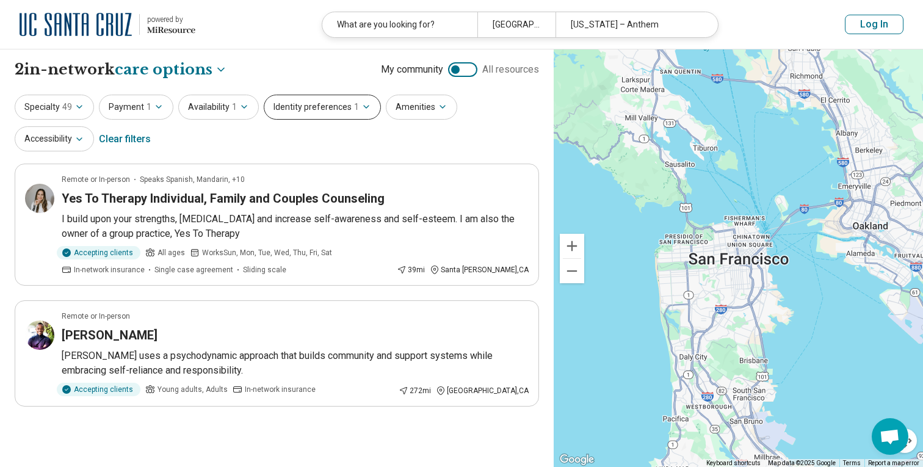
click at [362, 111] on icon "button" at bounding box center [366, 107] width 10 height 10
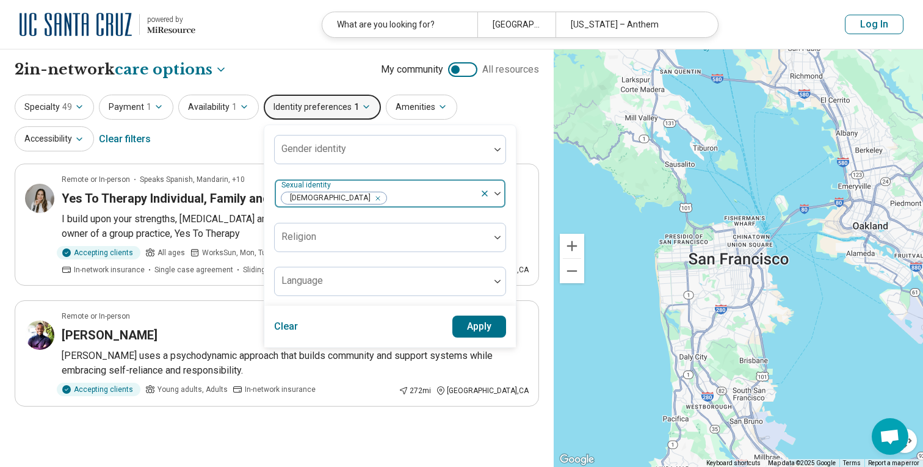
click at [368, 200] on div "Remove [object Object]" at bounding box center [375, 198] width 15 height 15
click at [469, 327] on button "Apply" at bounding box center [479, 327] width 54 height 22
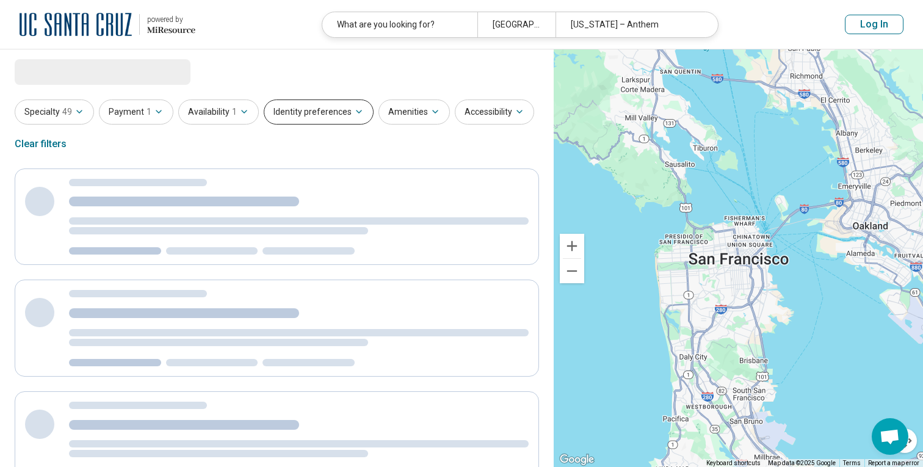
click at [354, 110] on icon "button" at bounding box center [359, 112] width 10 height 10
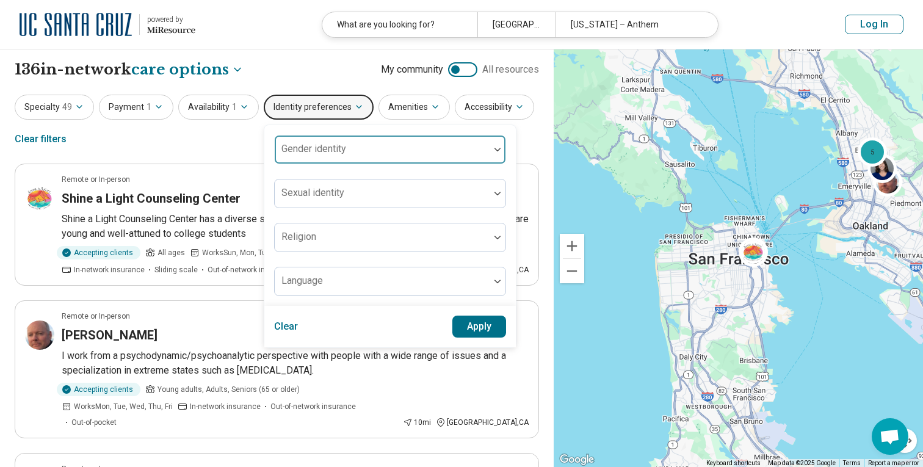
click at [366, 156] on div at bounding box center [382, 154] width 205 height 17
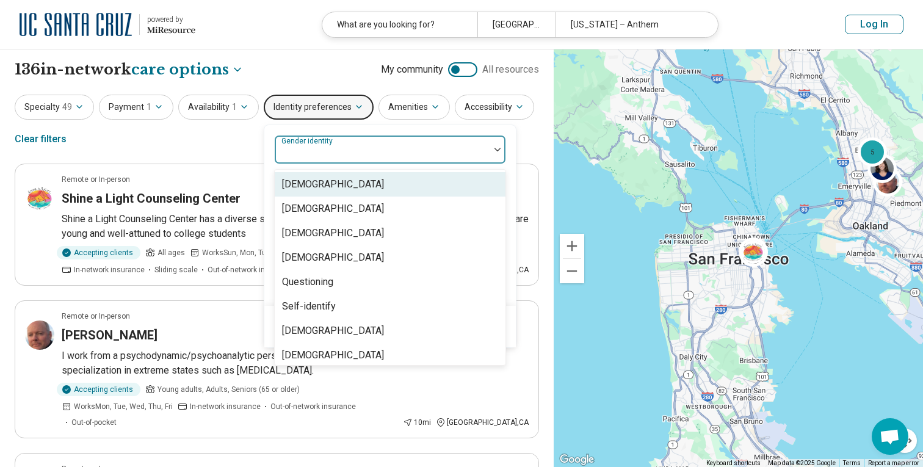
click at [367, 191] on div "[DEMOGRAPHIC_DATA]" at bounding box center [390, 184] width 231 height 24
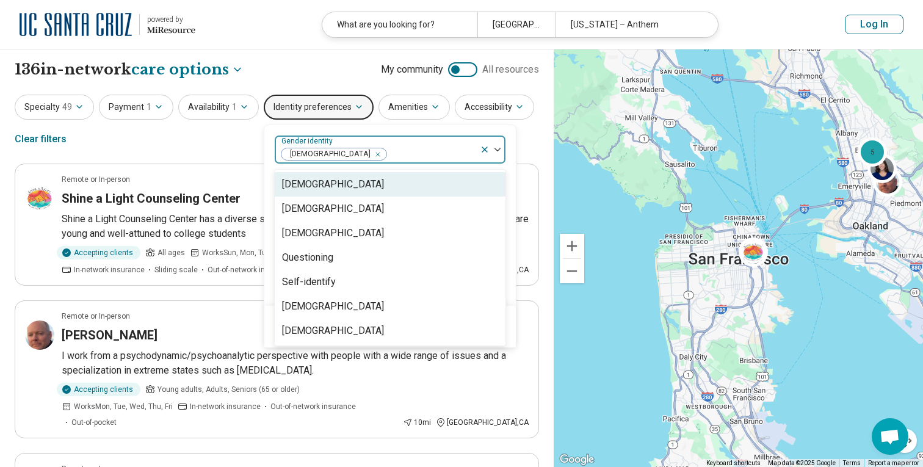
click at [467, 128] on div "option [DEMOGRAPHIC_DATA], selected. [DEMOGRAPHIC_DATA], [DEMOGRAPHIC_DATA] of …" at bounding box center [389, 215] width 251 height 181
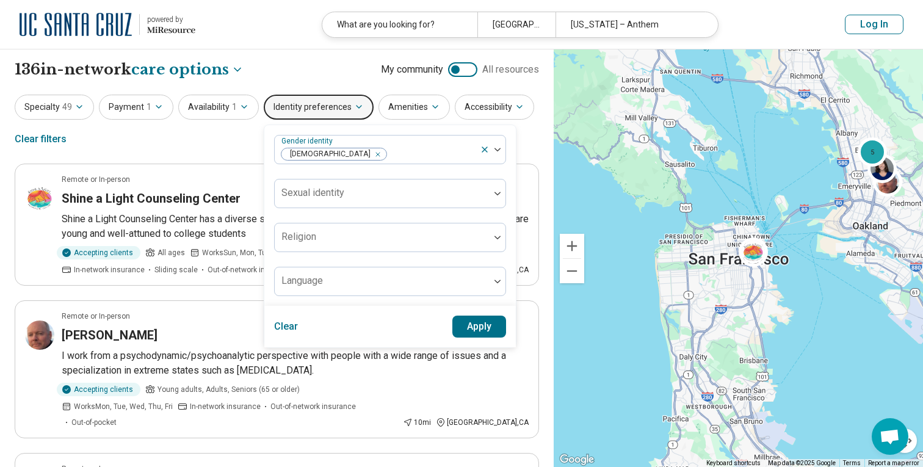
click at [474, 327] on button "Apply" at bounding box center [479, 327] width 54 height 22
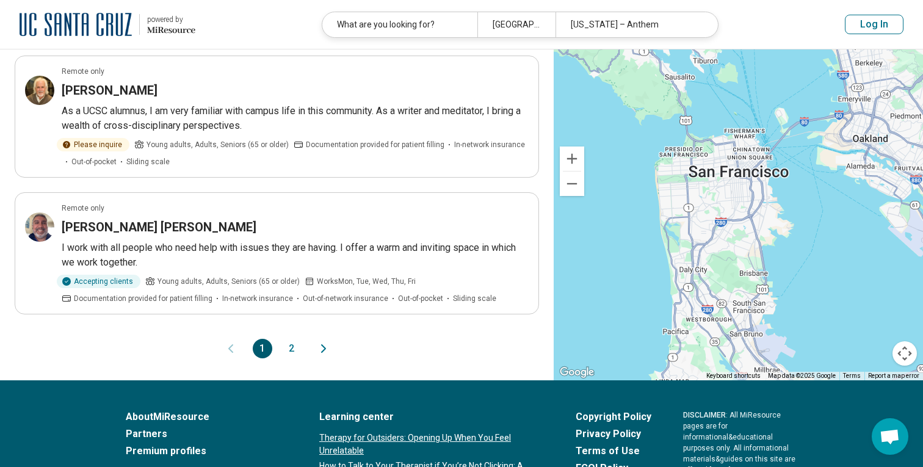
scroll to position [1177, 0]
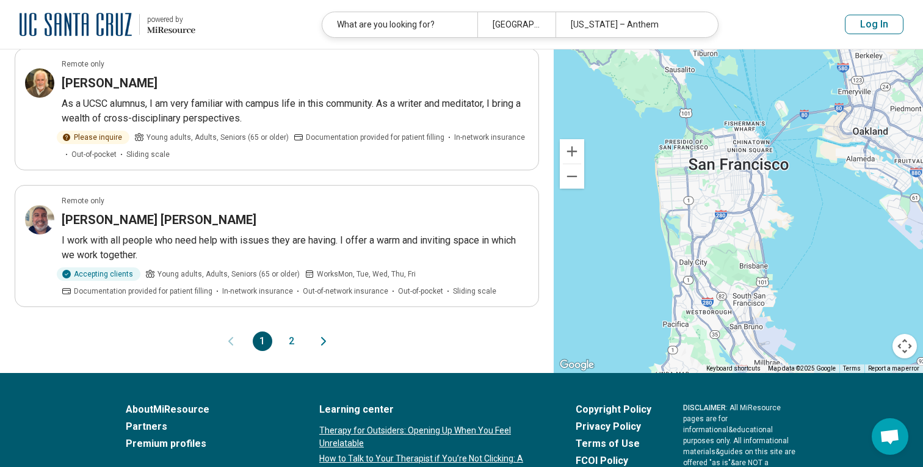
click at [323, 334] on icon "Next page" at bounding box center [323, 341] width 15 height 15
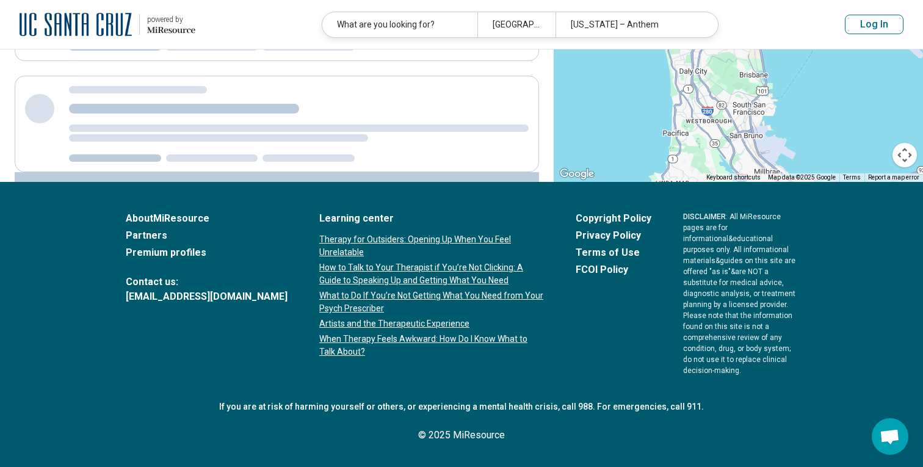
scroll to position [0, 0]
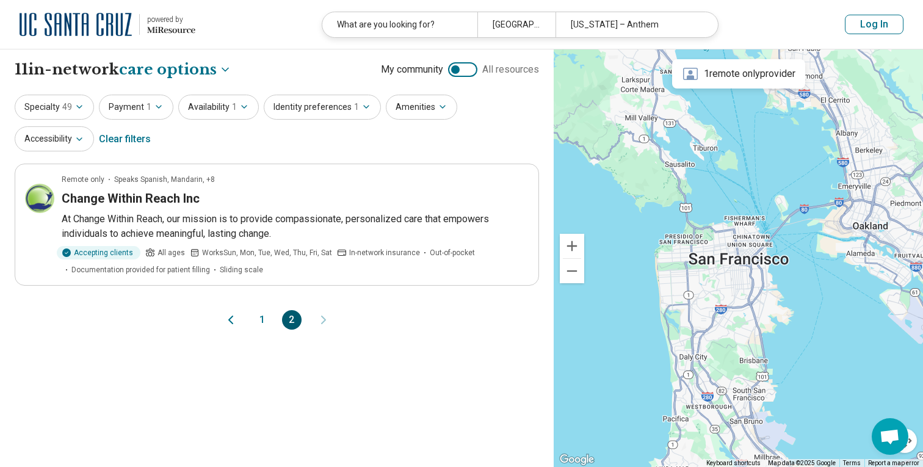
click at [264, 319] on button "1" at bounding box center [263, 320] width 20 height 20
